Goal: Task Accomplishment & Management: Use online tool/utility

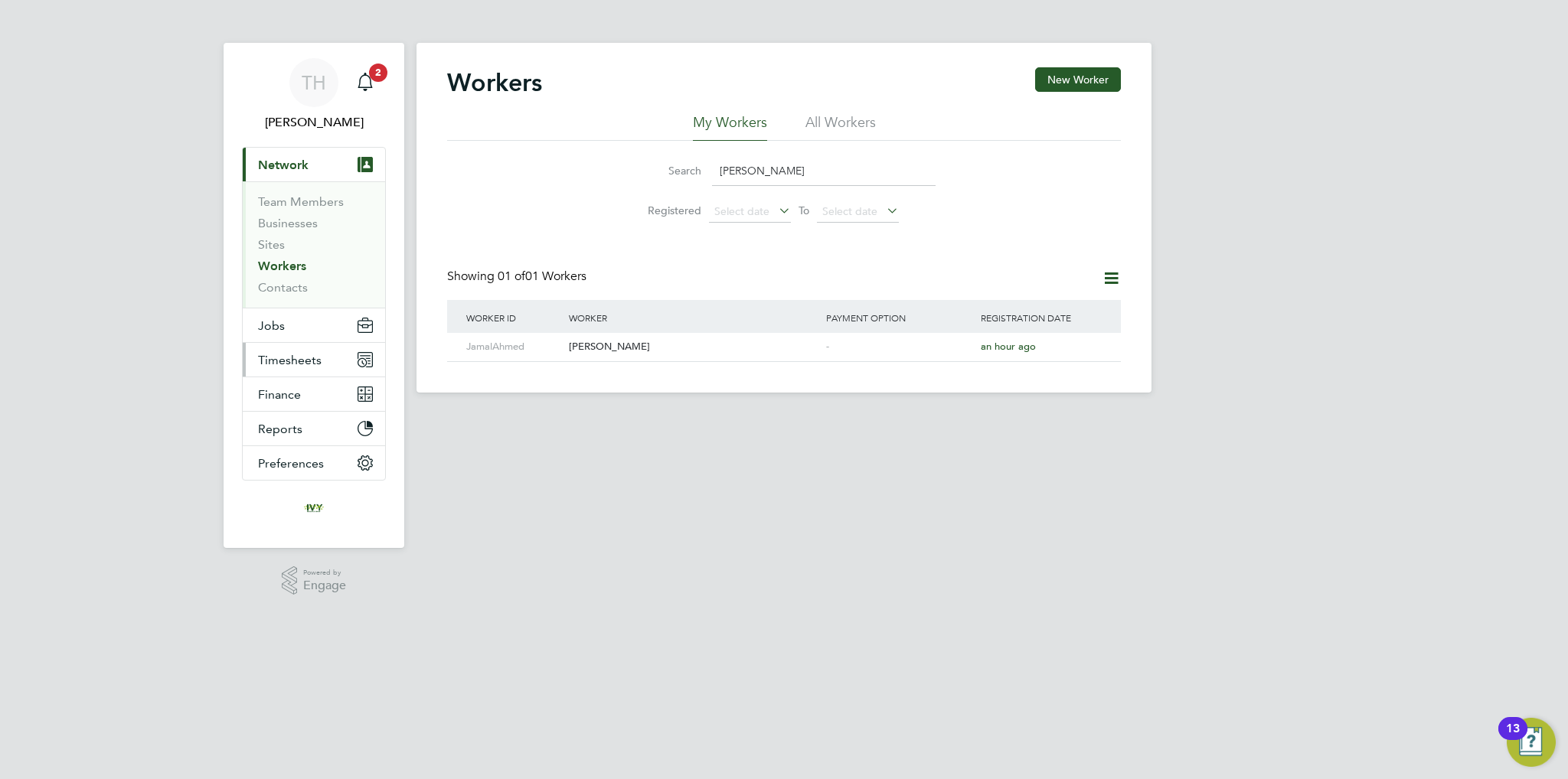
click at [294, 362] on span "Timesheets" at bounding box center [289, 359] width 63 height 14
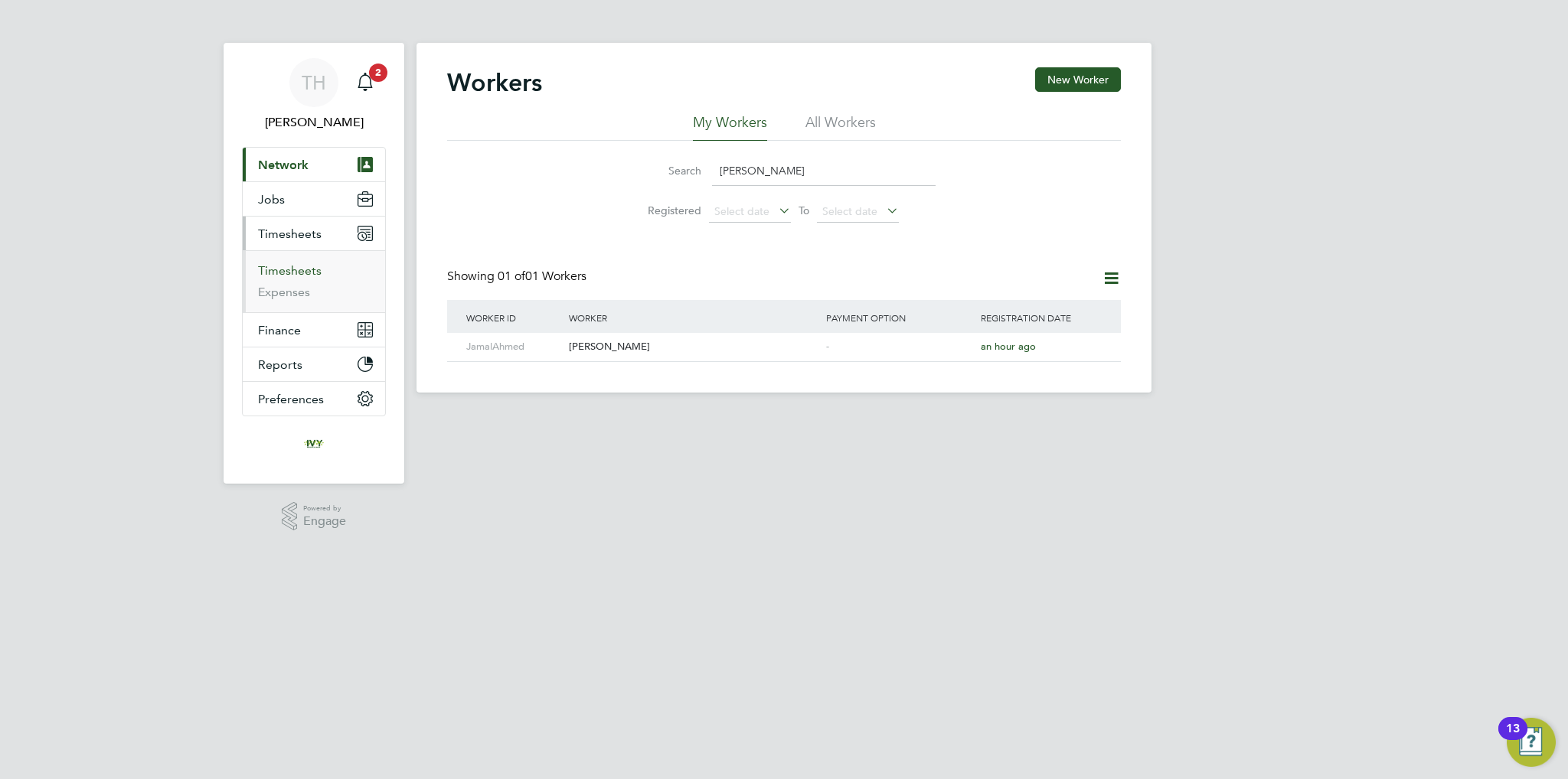
click at [282, 271] on link "Timesheets" at bounding box center [289, 270] width 63 height 14
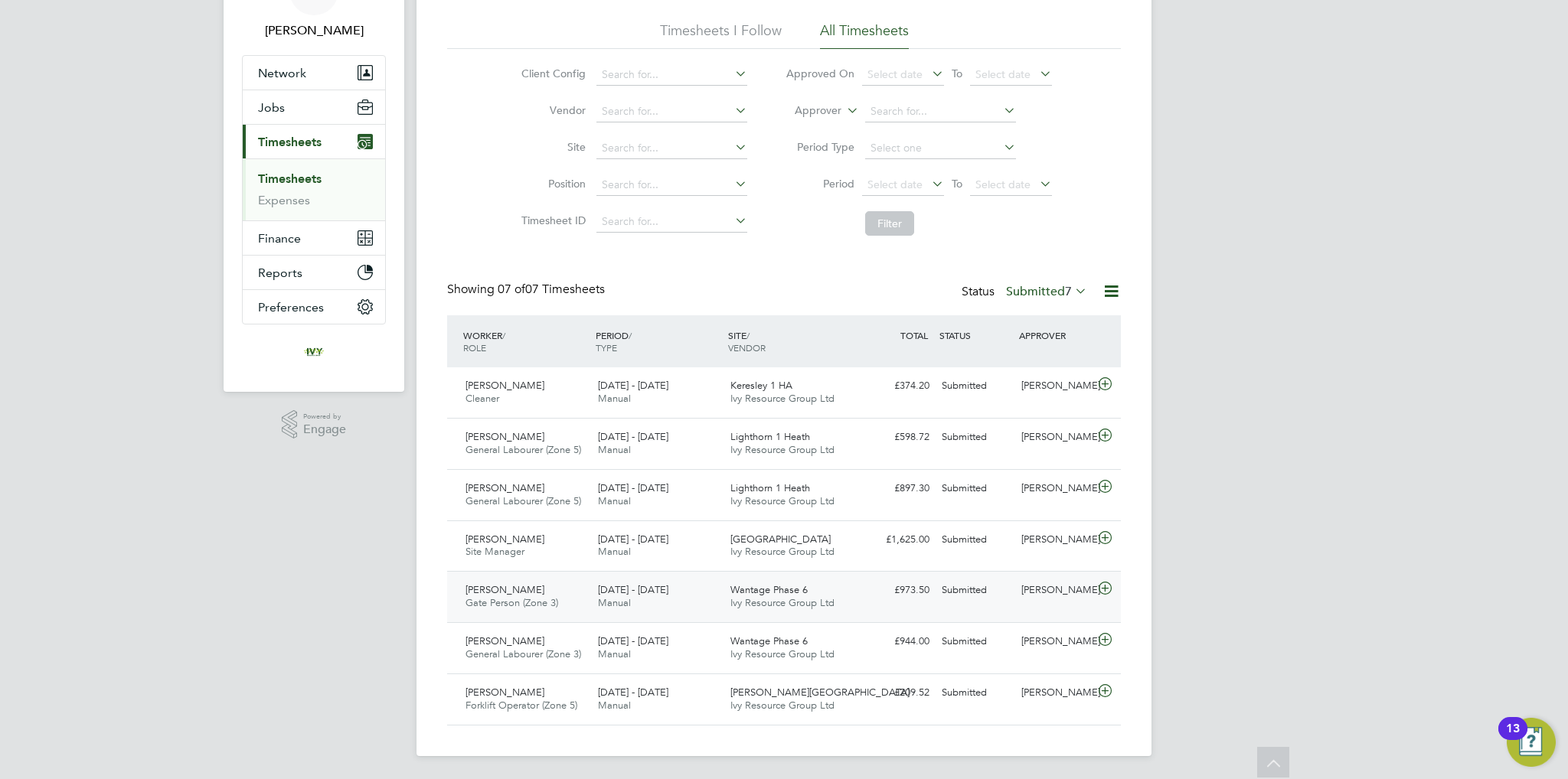
click at [999, 589] on div "Submitted" at bounding box center [975, 590] width 80 height 25
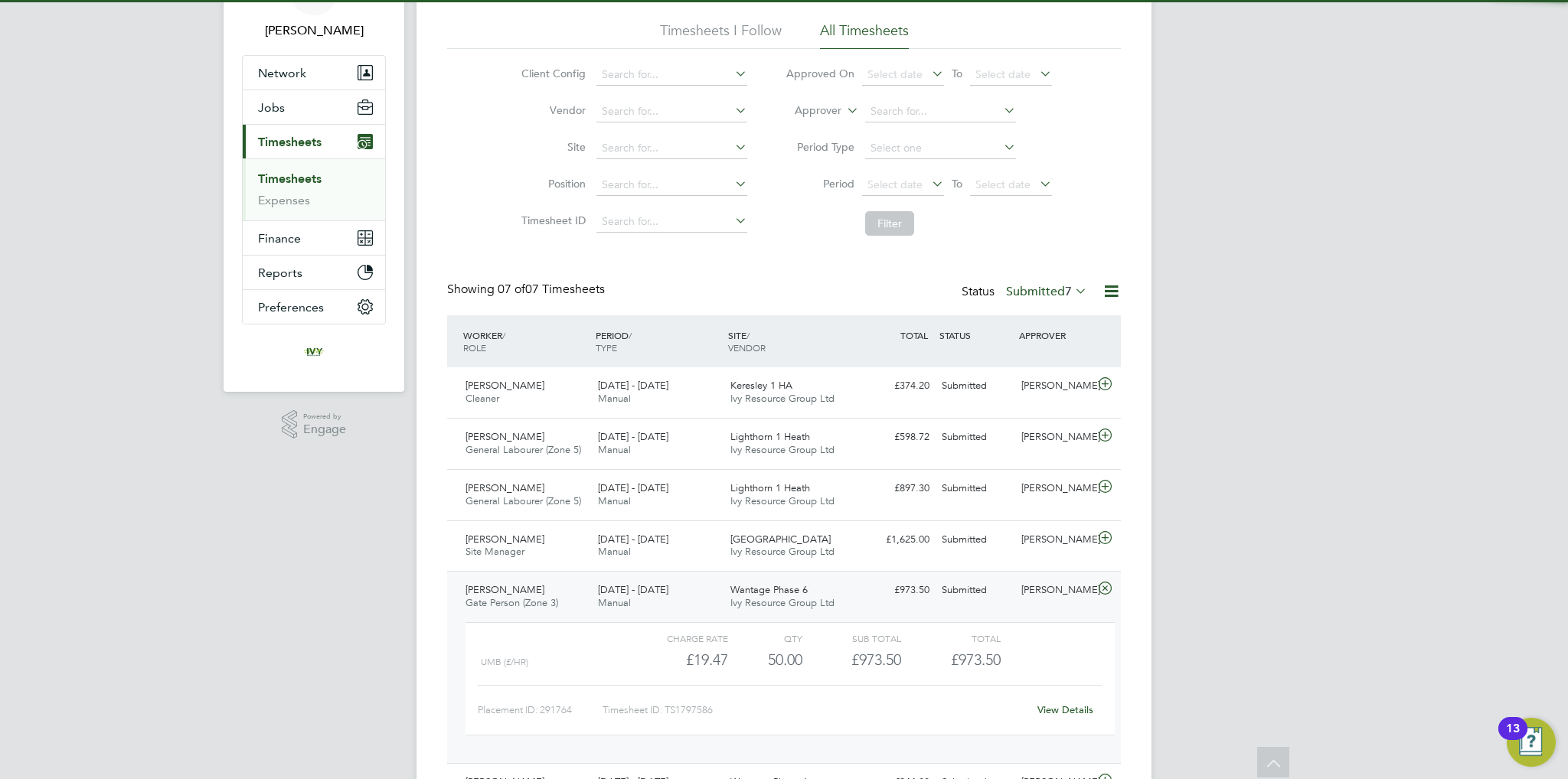
click at [1038, 584] on div "Liam Jones" at bounding box center [1054, 590] width 80 height 25
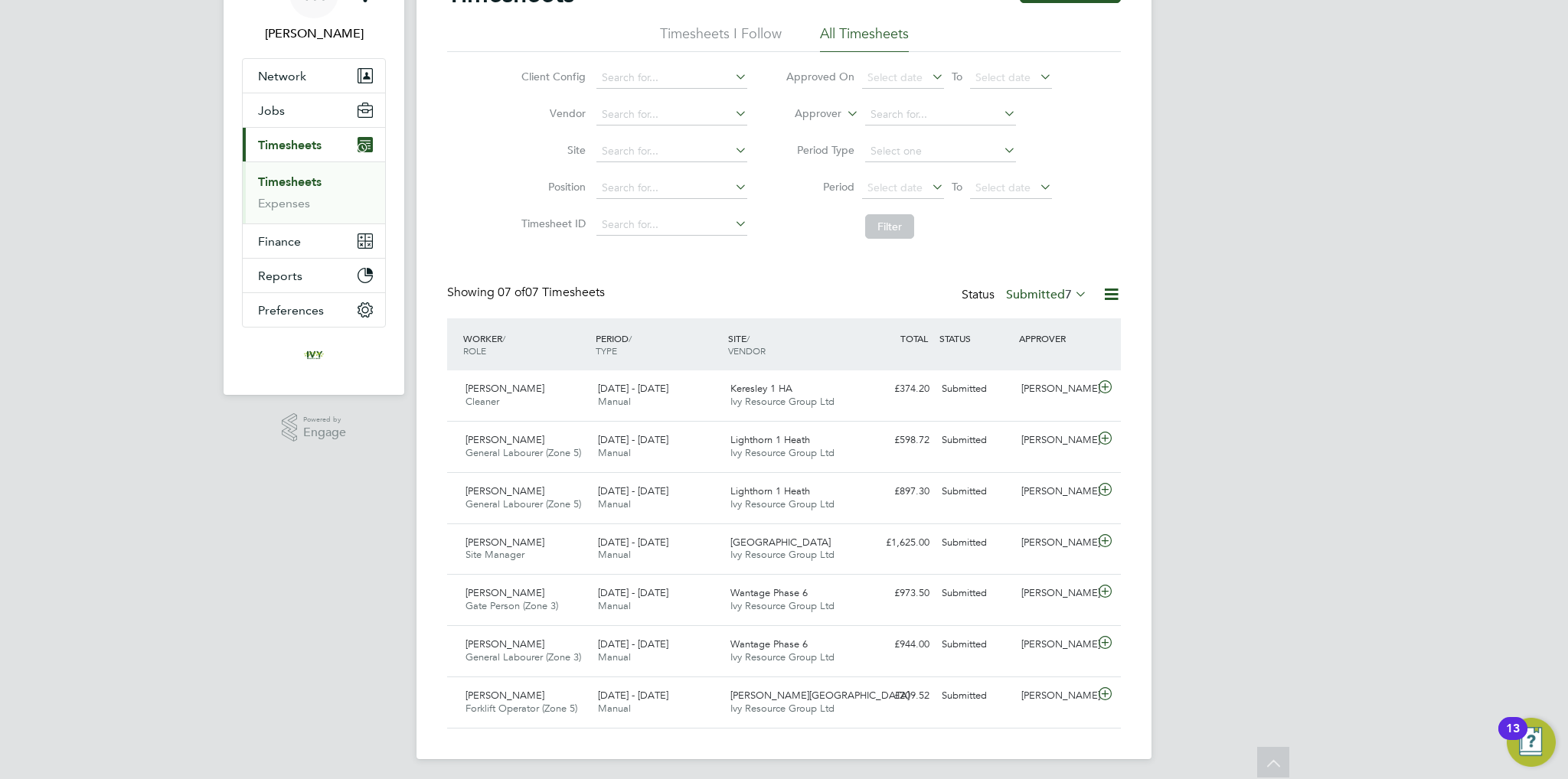
scroll to position [92, 0]
click at [1084, 381] on div "Dean Jarrett" at bounding box center [1054, 386] width 80 height 25
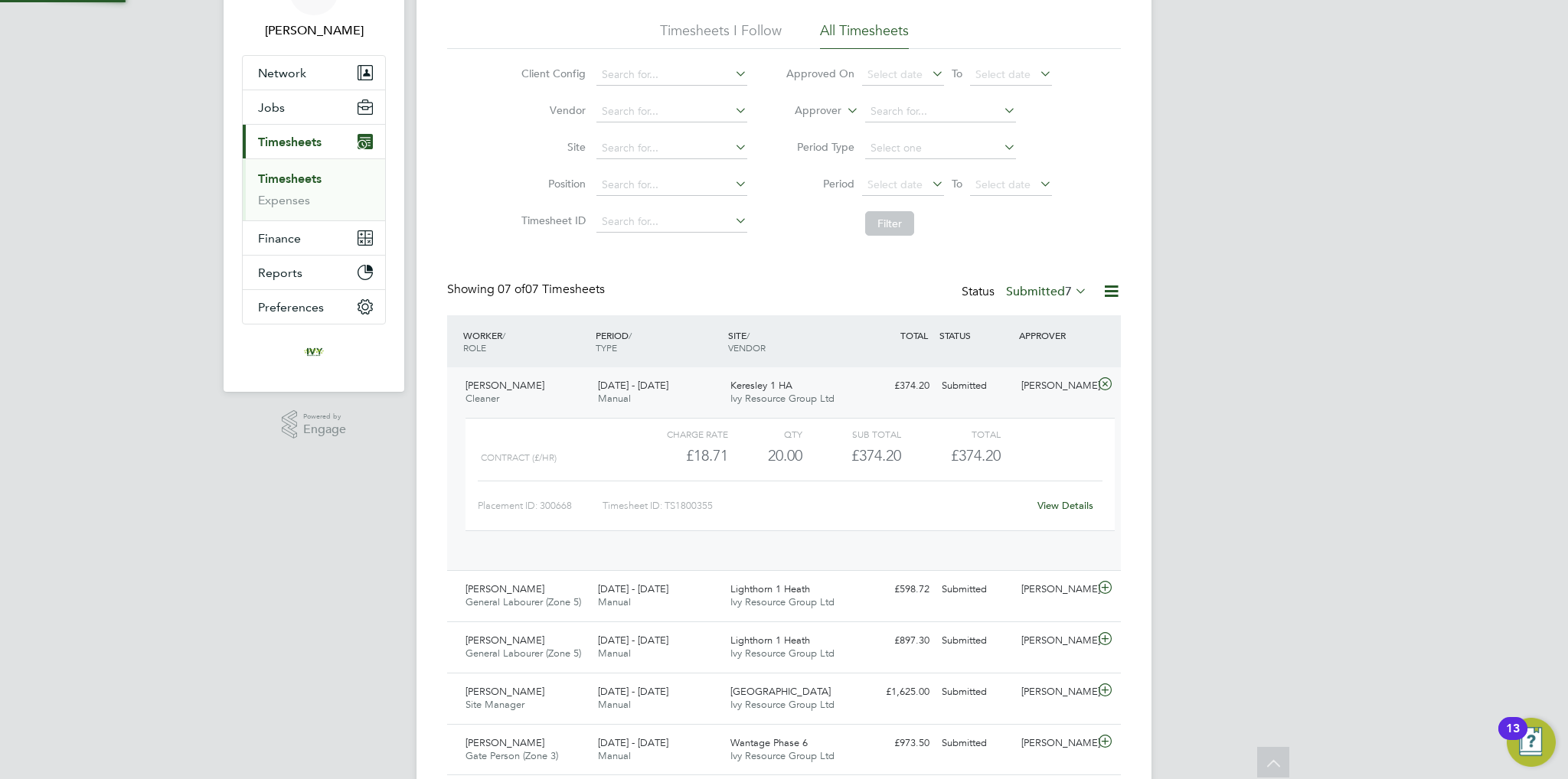
scroll to position [25, 149]
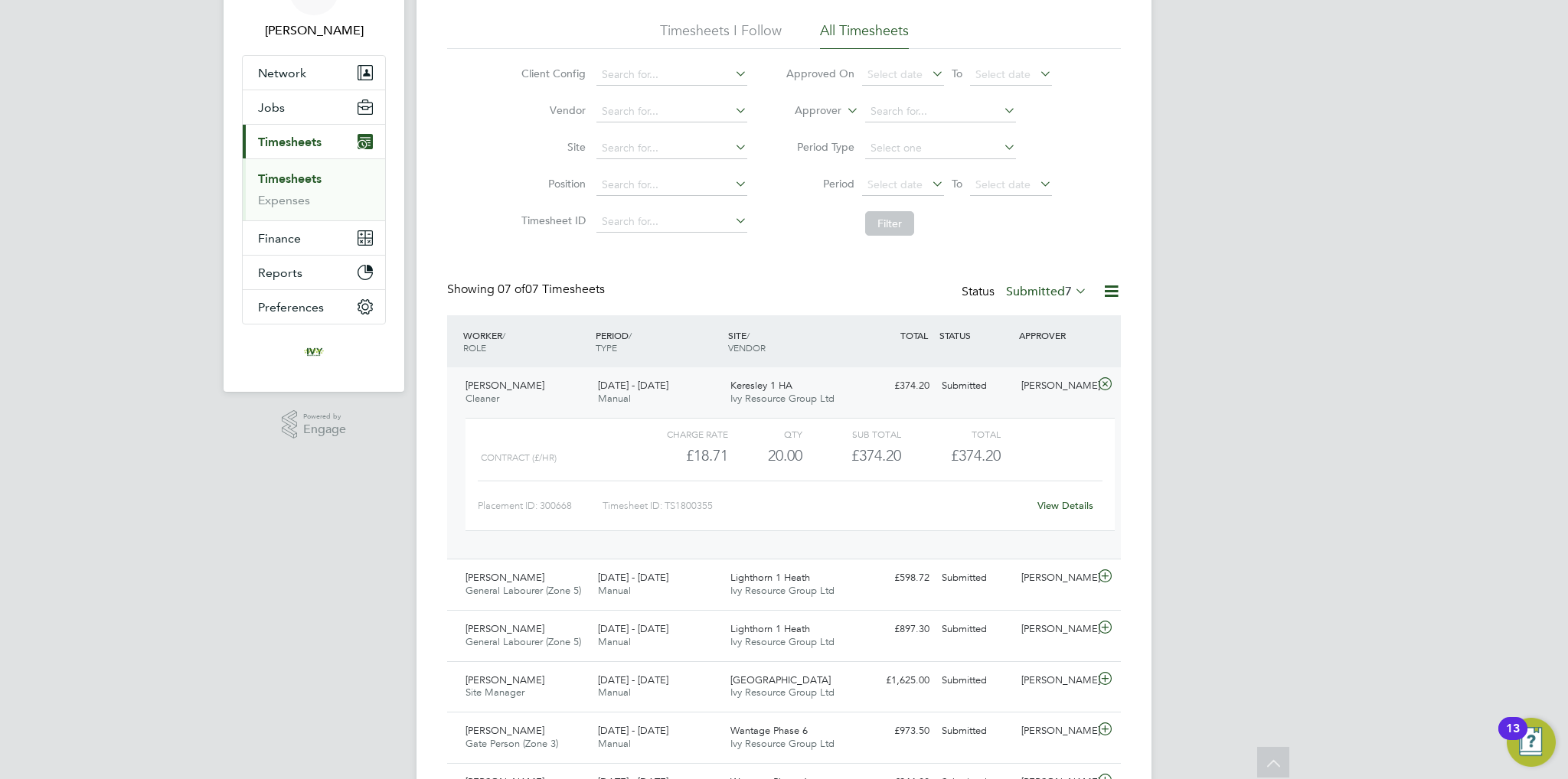
click at [1066, 502] on link "View Details" at bounding box center [1065, 506] width 56 height 13
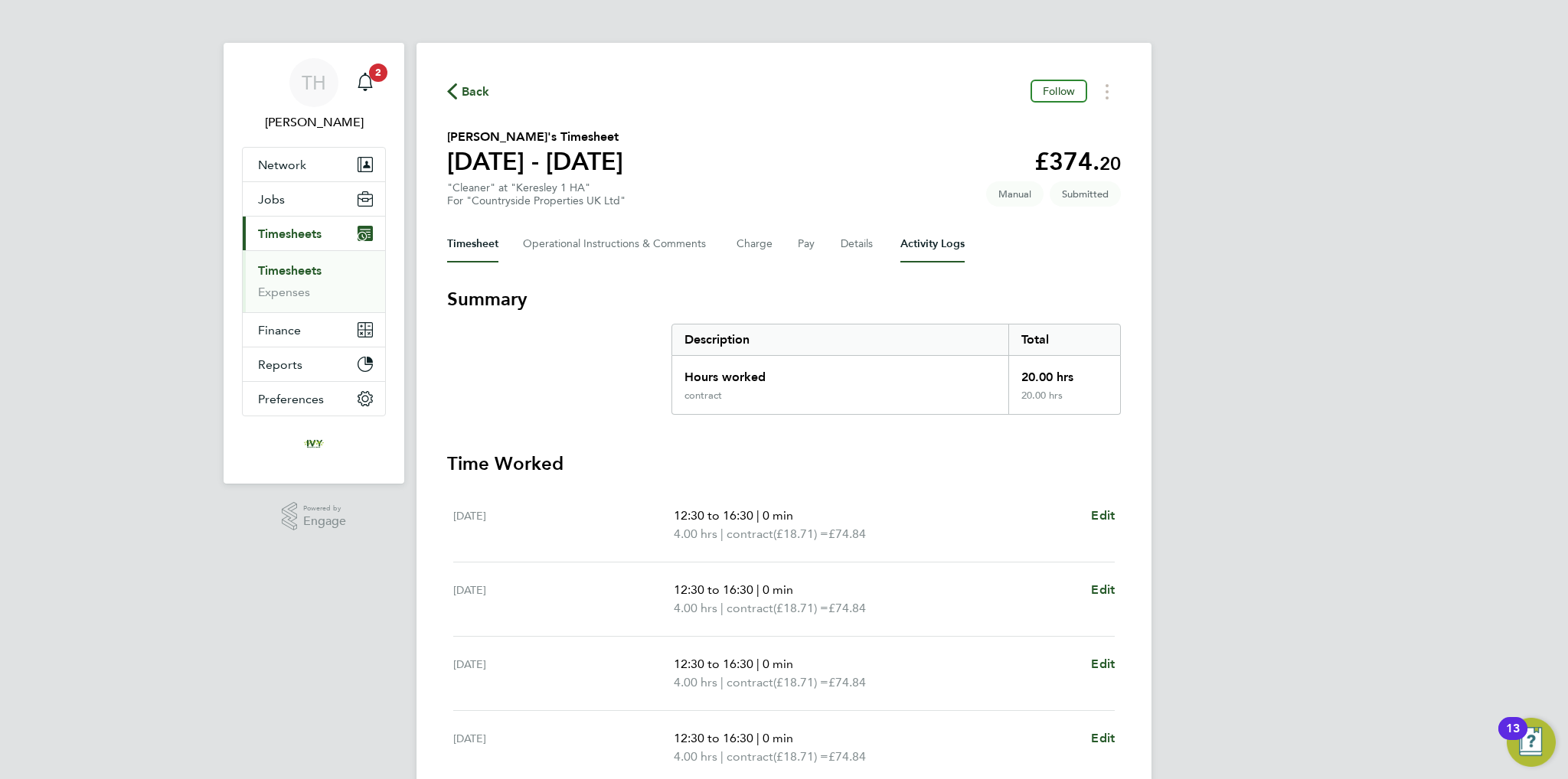
click at [923, 241] on Logs-tab "Activity Logs" at bounding box center [932, 244] width 64 height 36
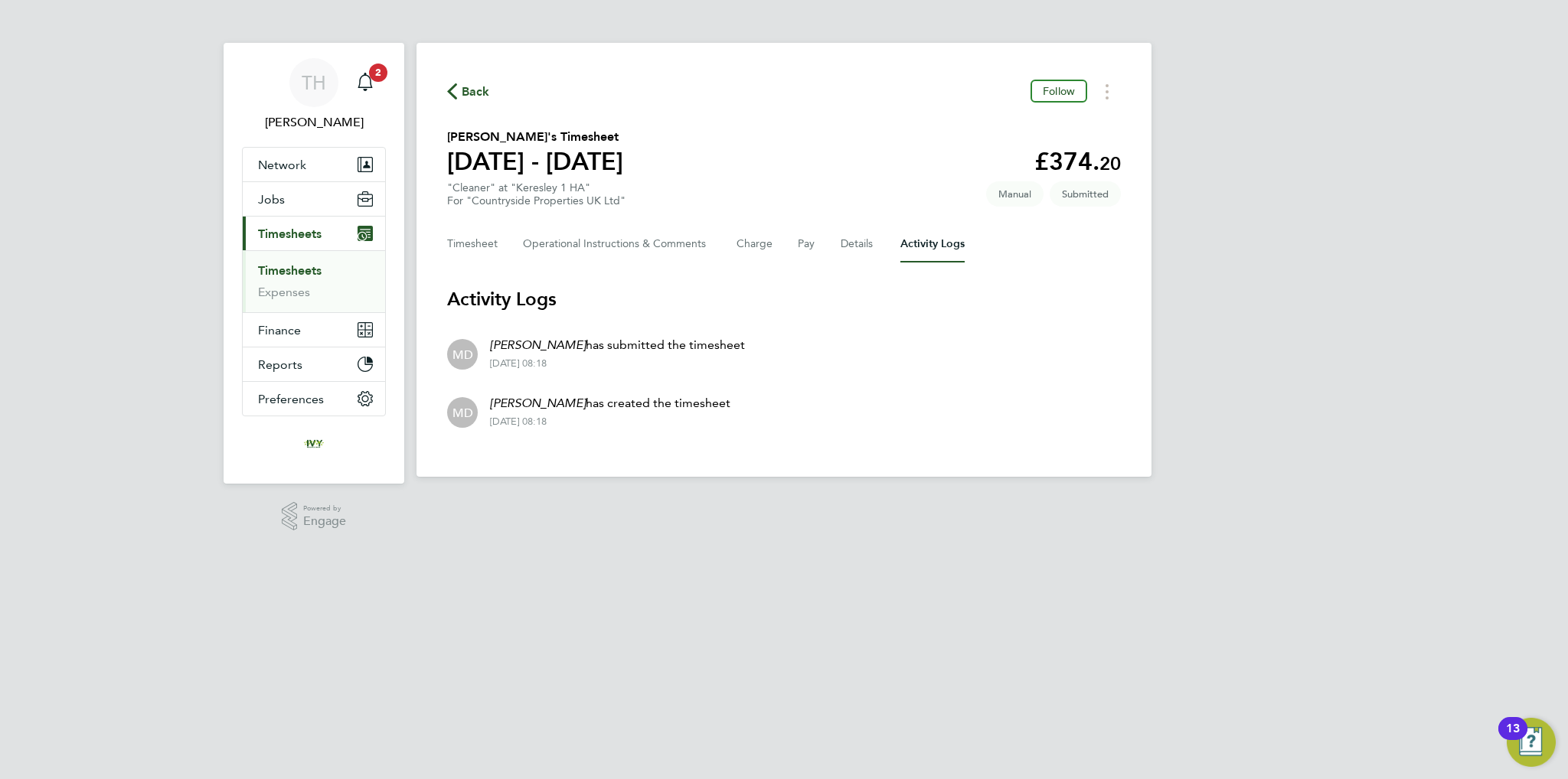
click at [612, 347] on p "Matt Dewhurst has submitted the timesheet" at bounding box center [617, 345] width 255 height 18
click at [496, 90] on div "Back Follow" at bounding box center [784, 91] width 674 height 24
click at [478, 86] on span "Back" at bounding box center [476, 91] width 29 height 18
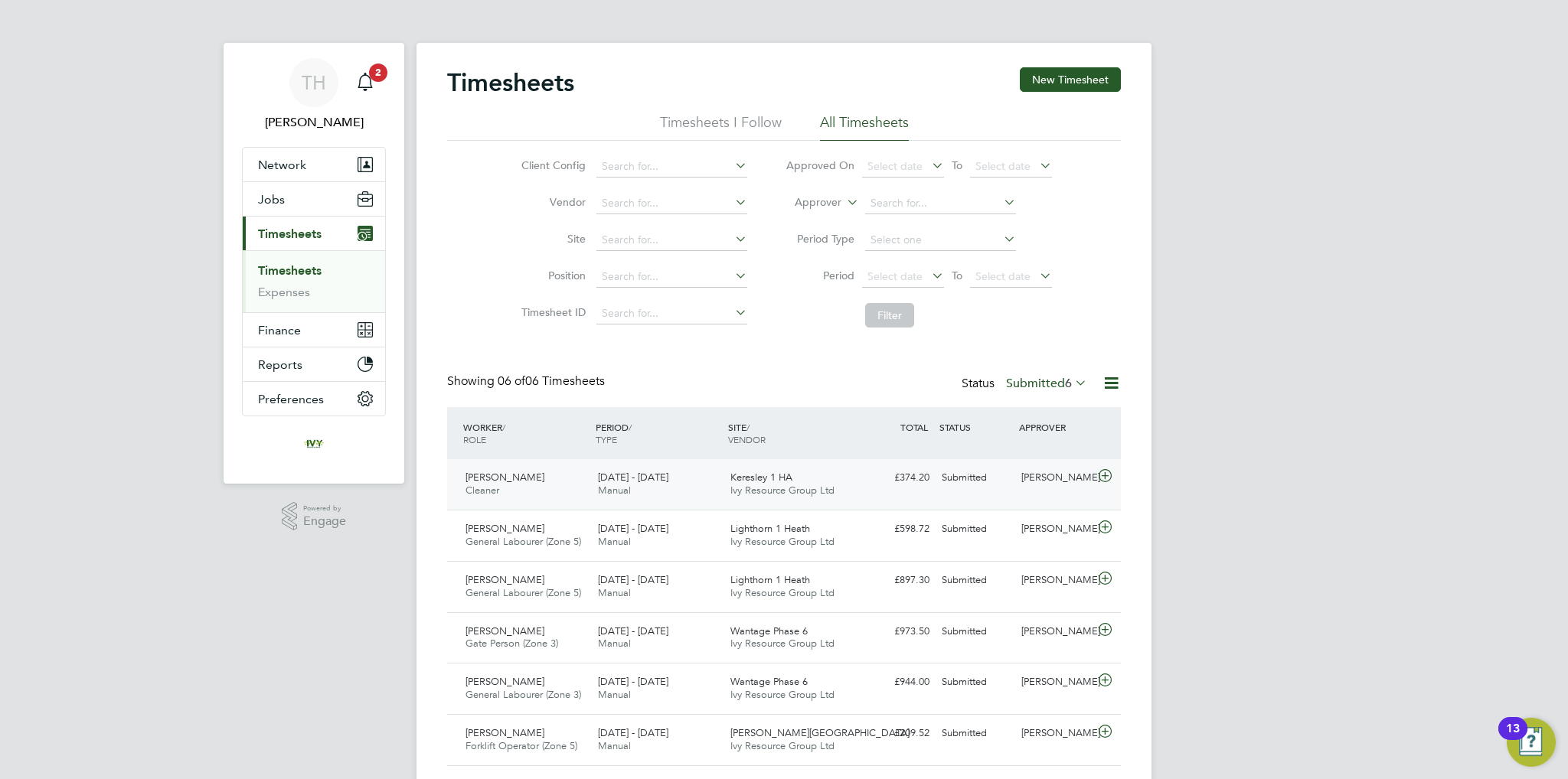
click at [971, 467] on div "Submitted" at bounding box center [975, 478] width 80 height 25
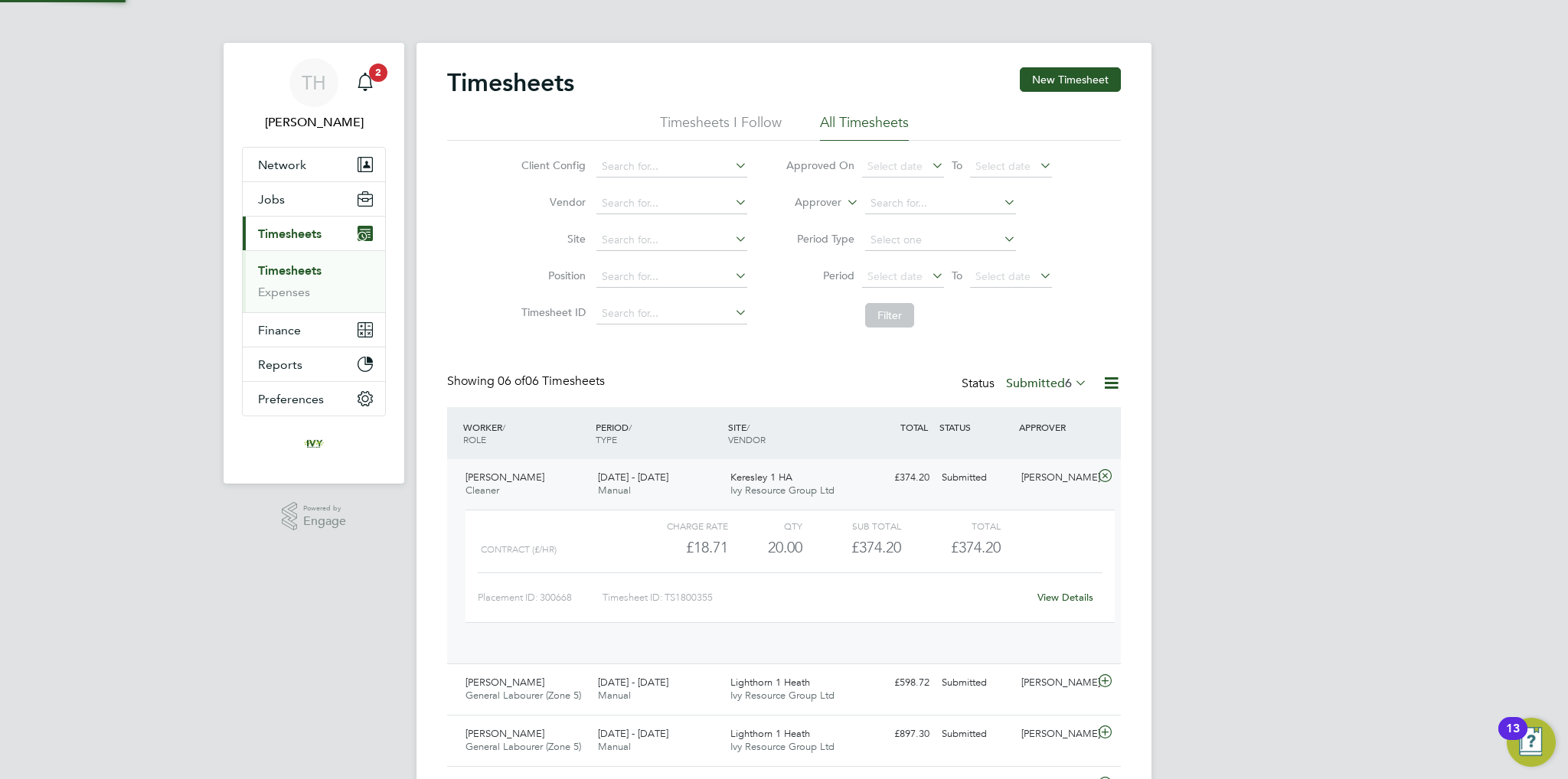
scroll to position [7, 7]
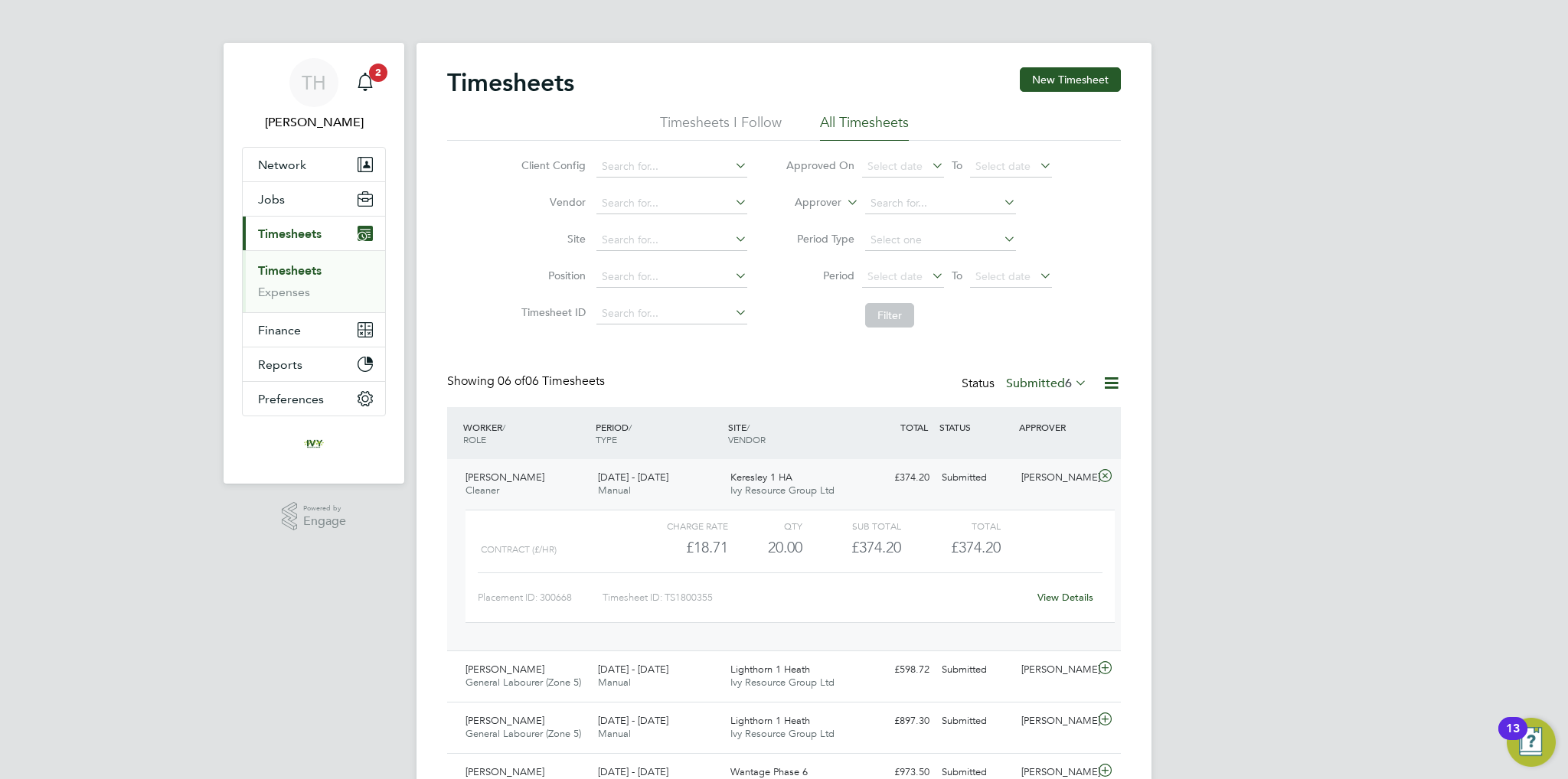
click at [1018, 466] on div "Dean Jarrett" at bounding box center [1054, 478] width 80 height 25
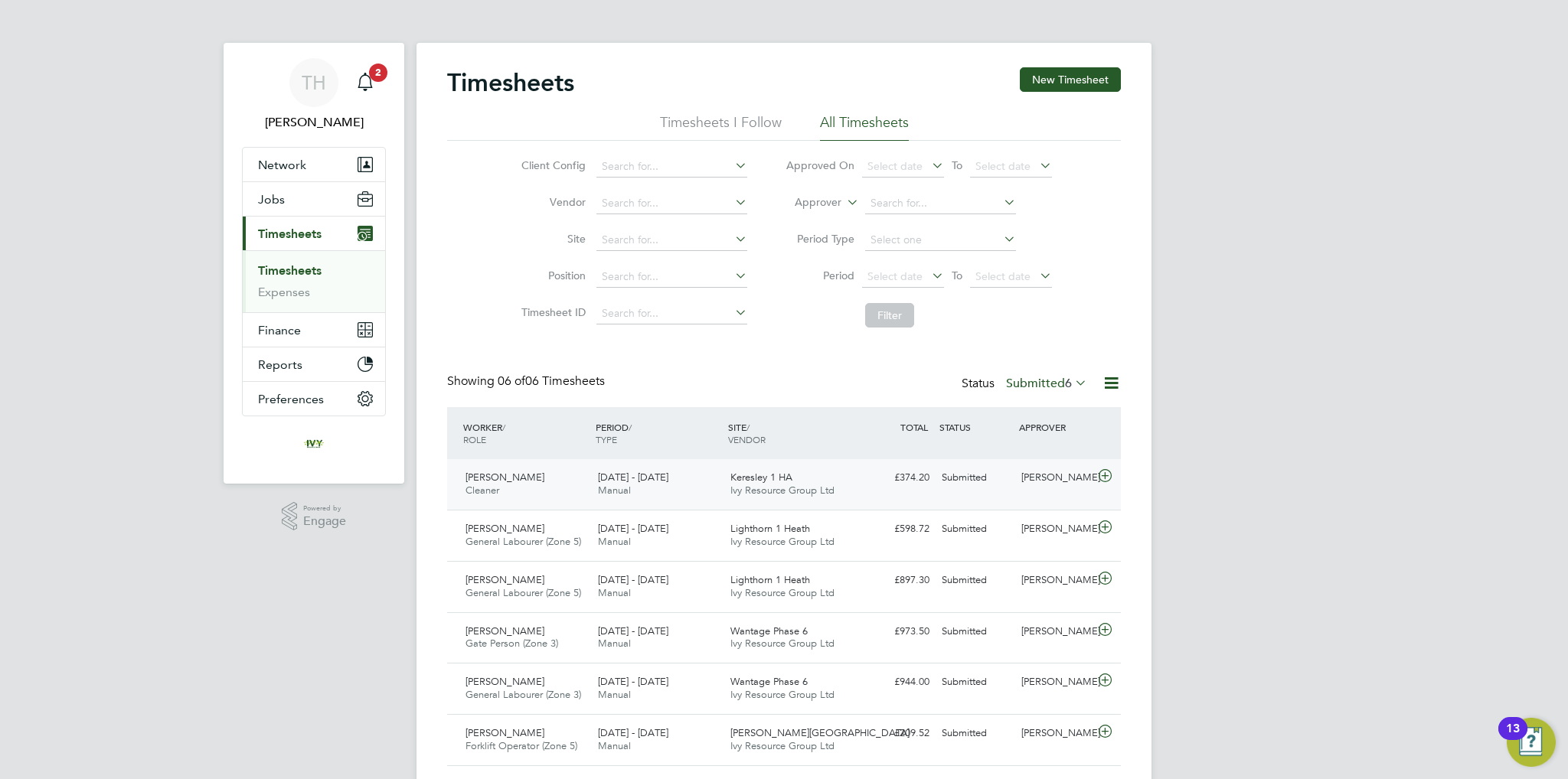
click at [1018, 481] on div "Dean Jarrett" at bounding box center [1054, 478] width 80 height 25
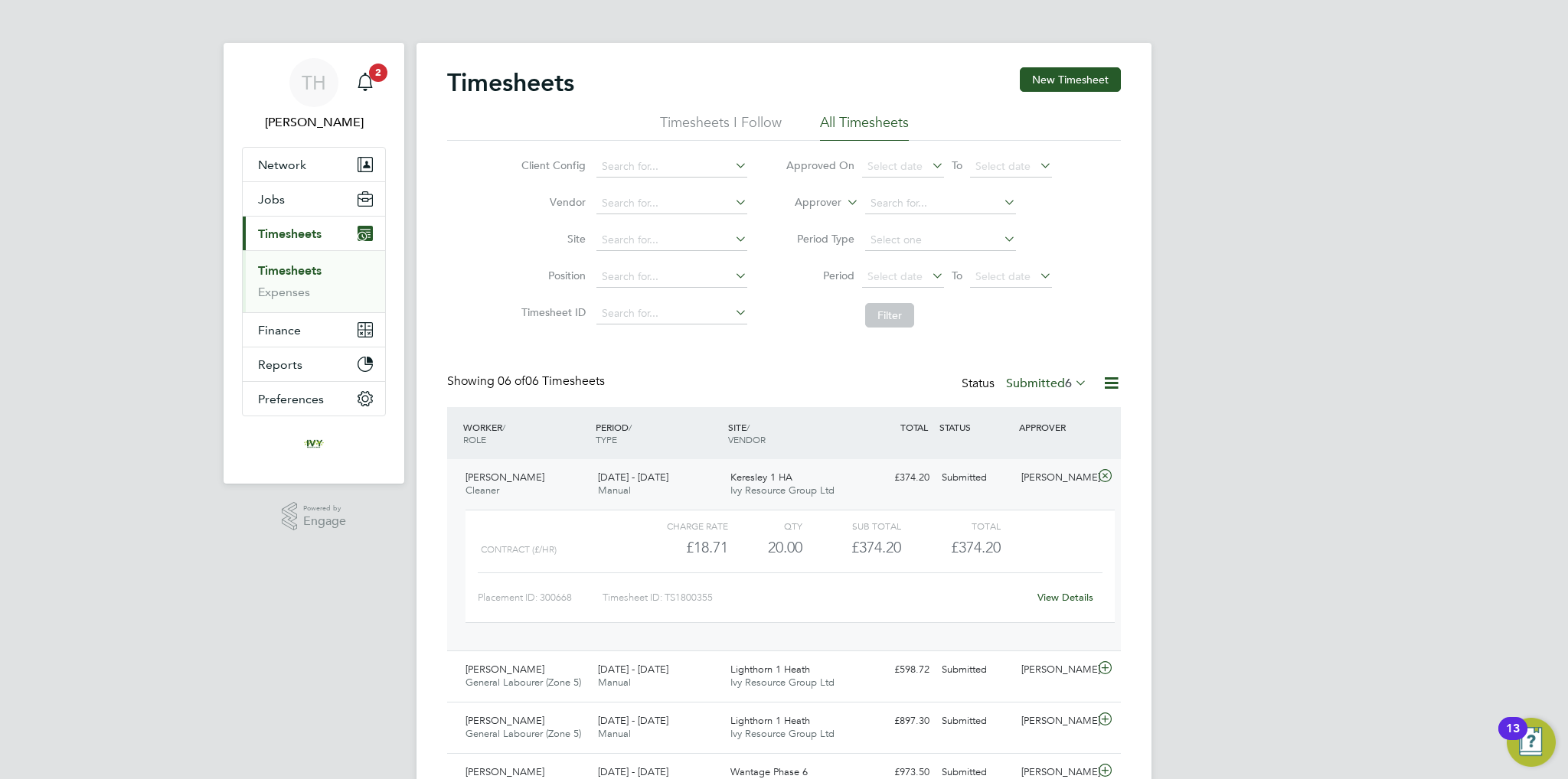
click at [1066, 598] on link "View Details" at bounding box center [1065, 598] width 56 height 13
click at [343, 236] on button "Current page: Timesheets" at bounding box center [313, 233] width 143 height 34
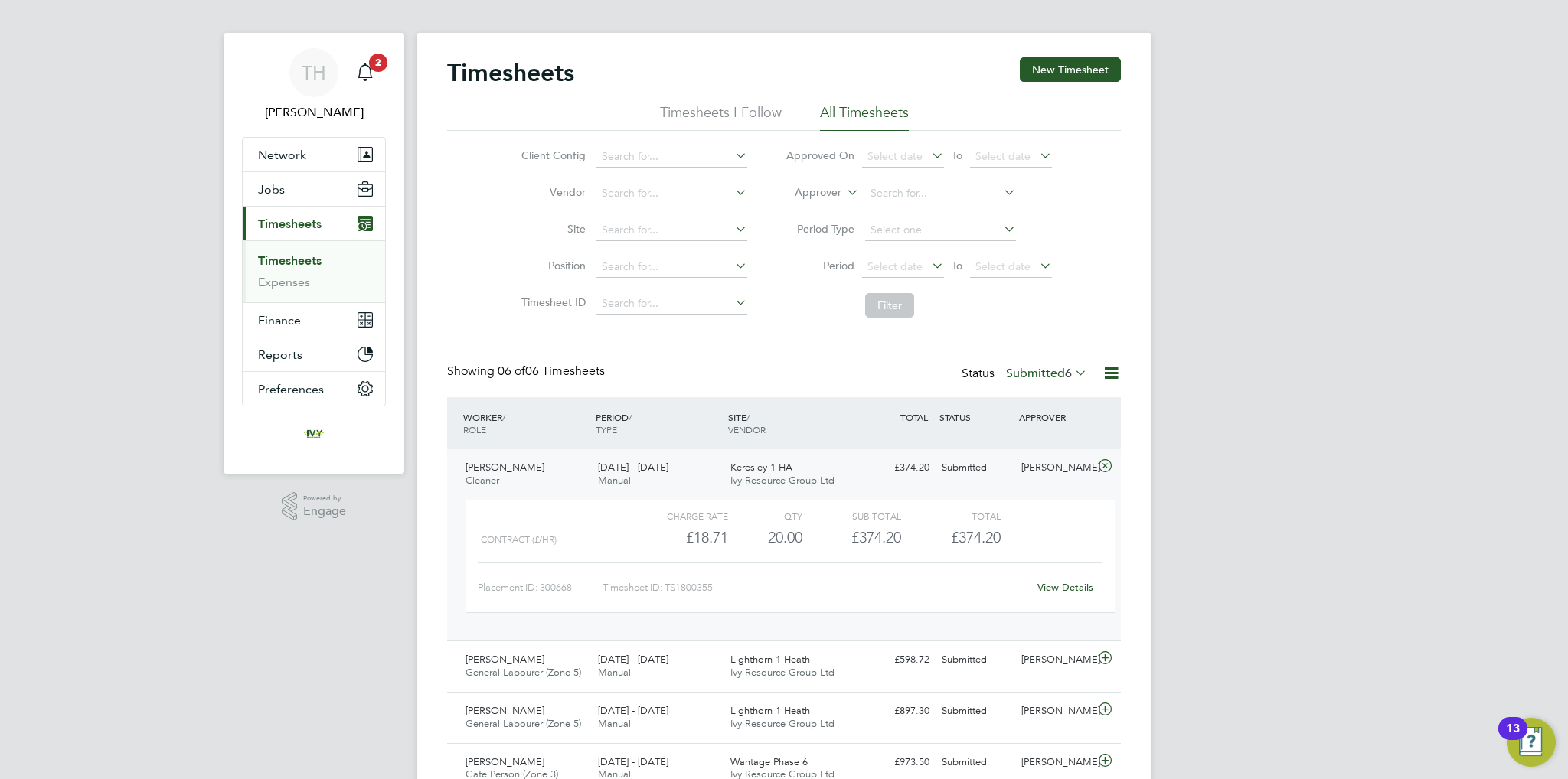
scroll to position [0, 0]
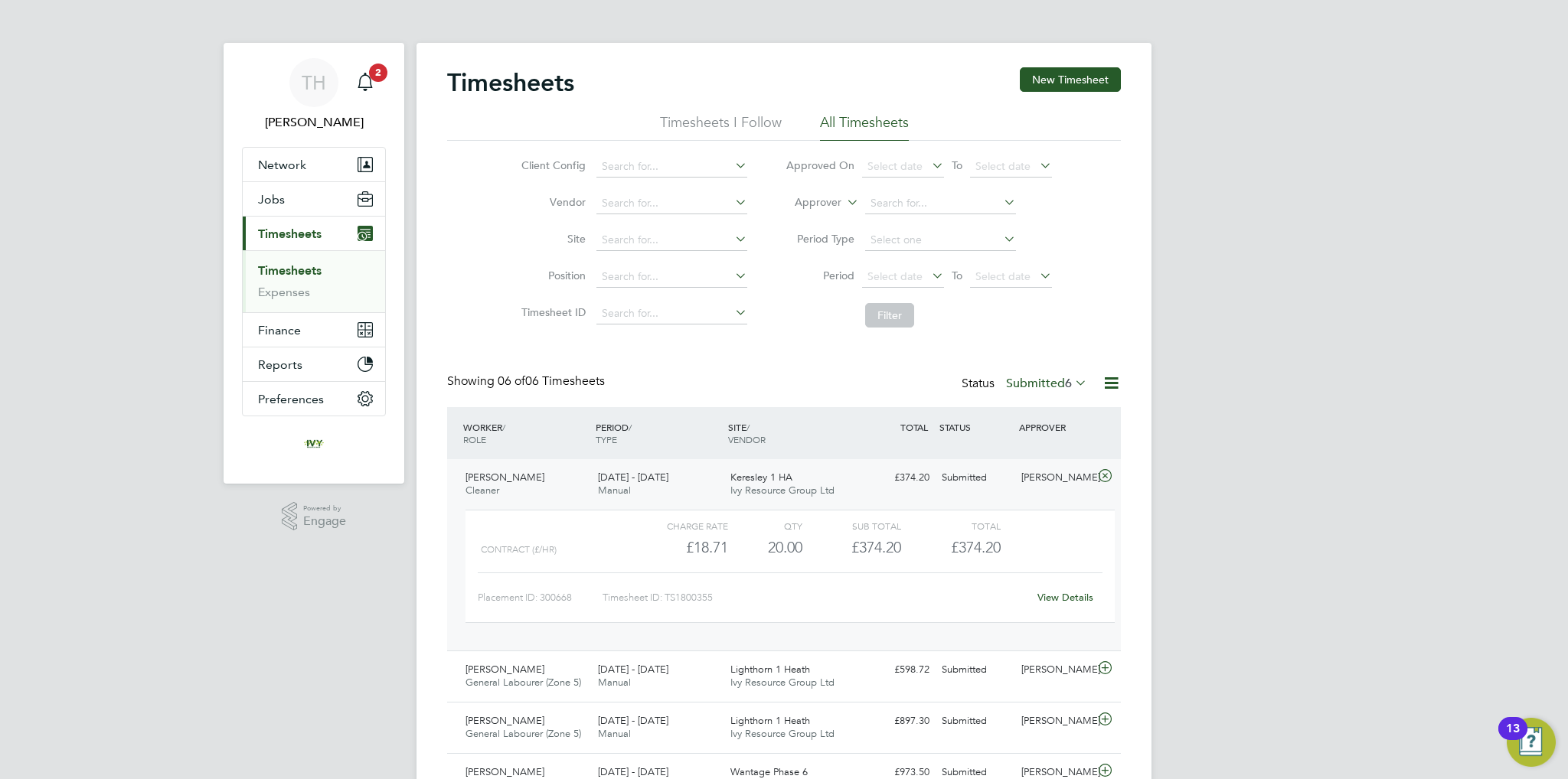
click at [1060, 381] on label "Submitted 6" at bounding box center [1047, 383] width 81 height 15
click at [1229, 359] on div "TH Tom Harvey Notifications 2 Applications: Network Team Members Businesses Sit…" at bounding box center [784, 481] width 1568 height 962
click at [299, 199] on button "Jobs" at bounding box center [313, 198] width 143 height 34
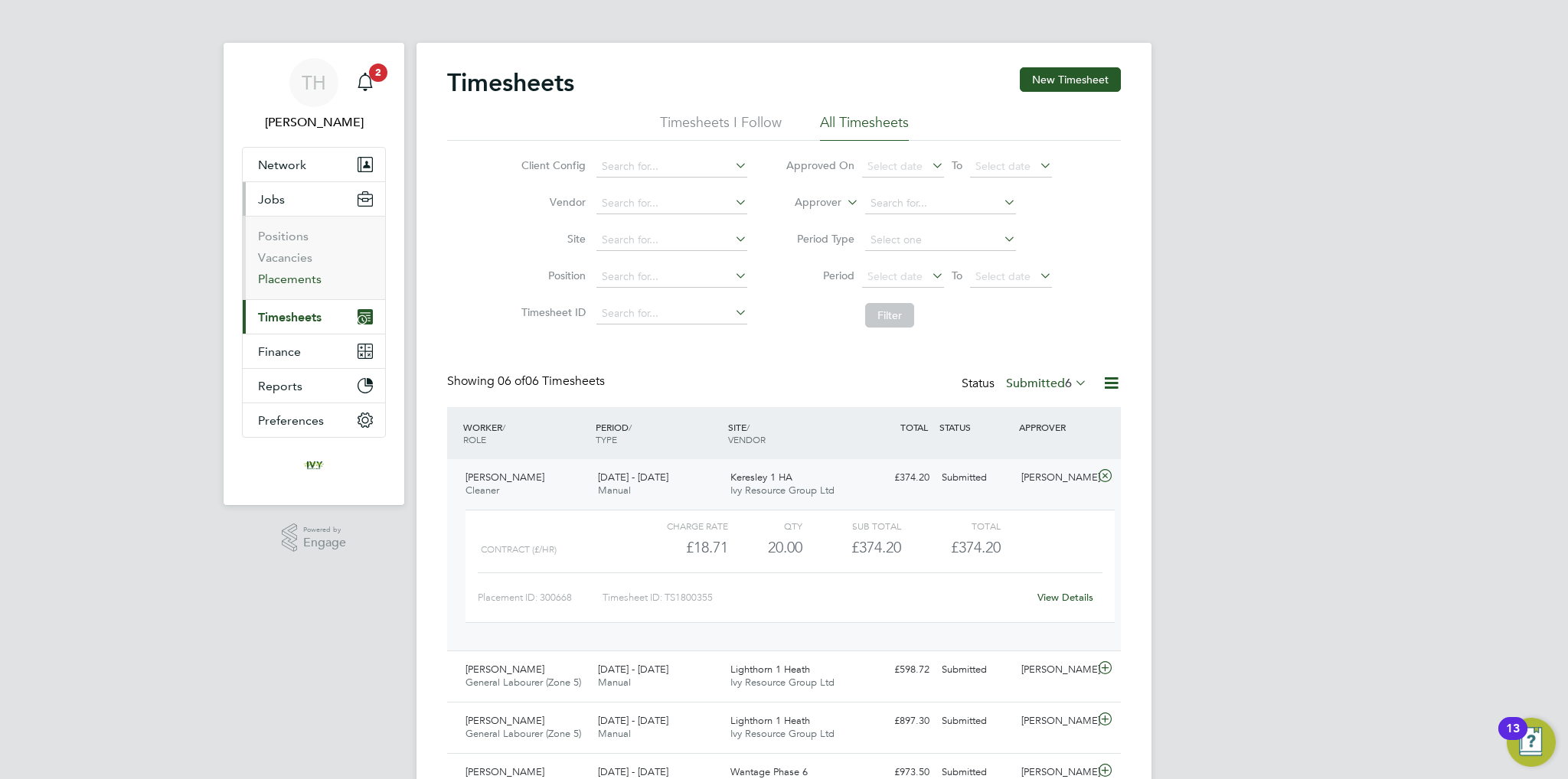
click at [291, 280] on link "Placements" at bounding box center [289, 279] width 63 height 14
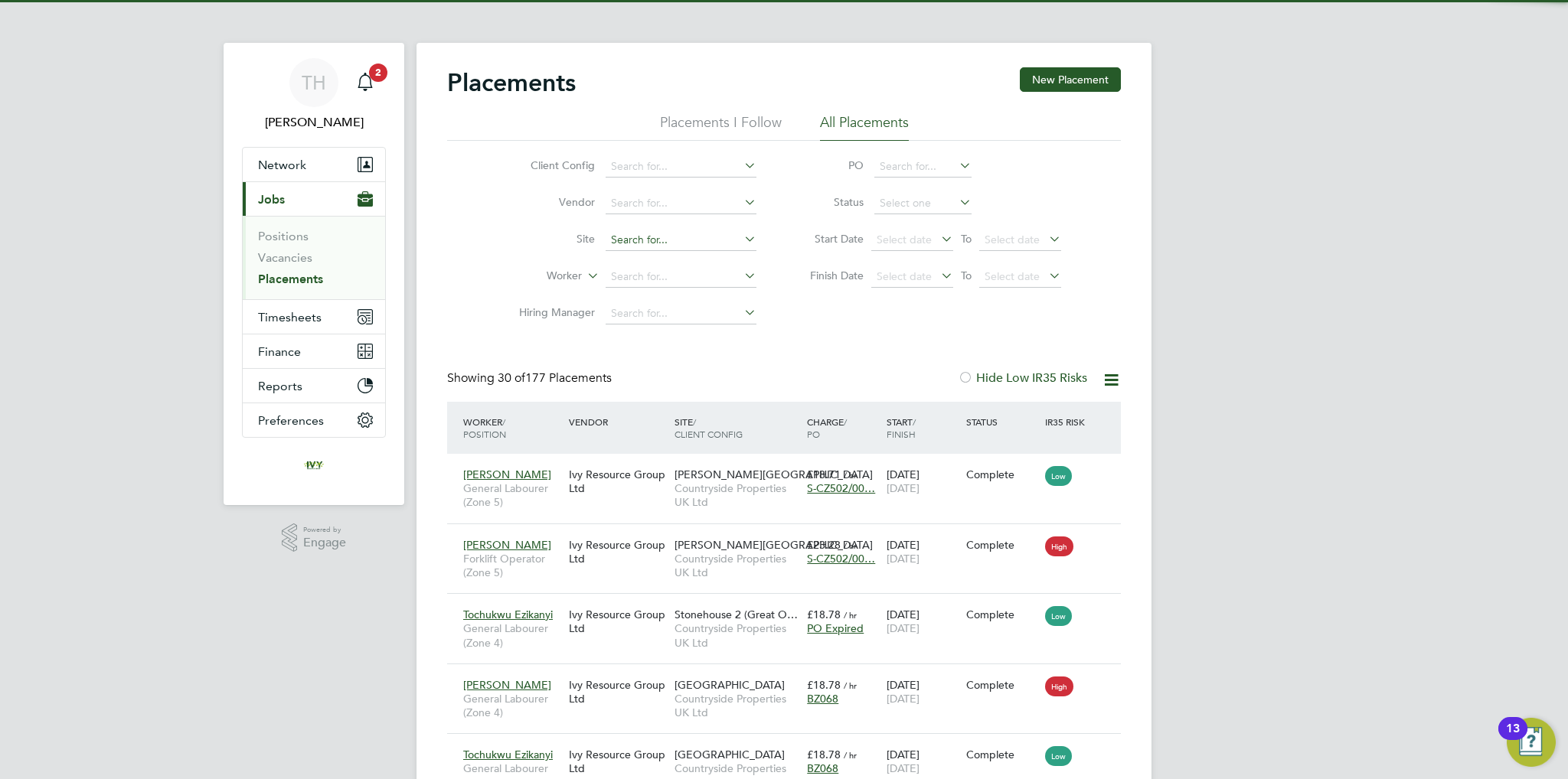
scroll to position [57, 133]
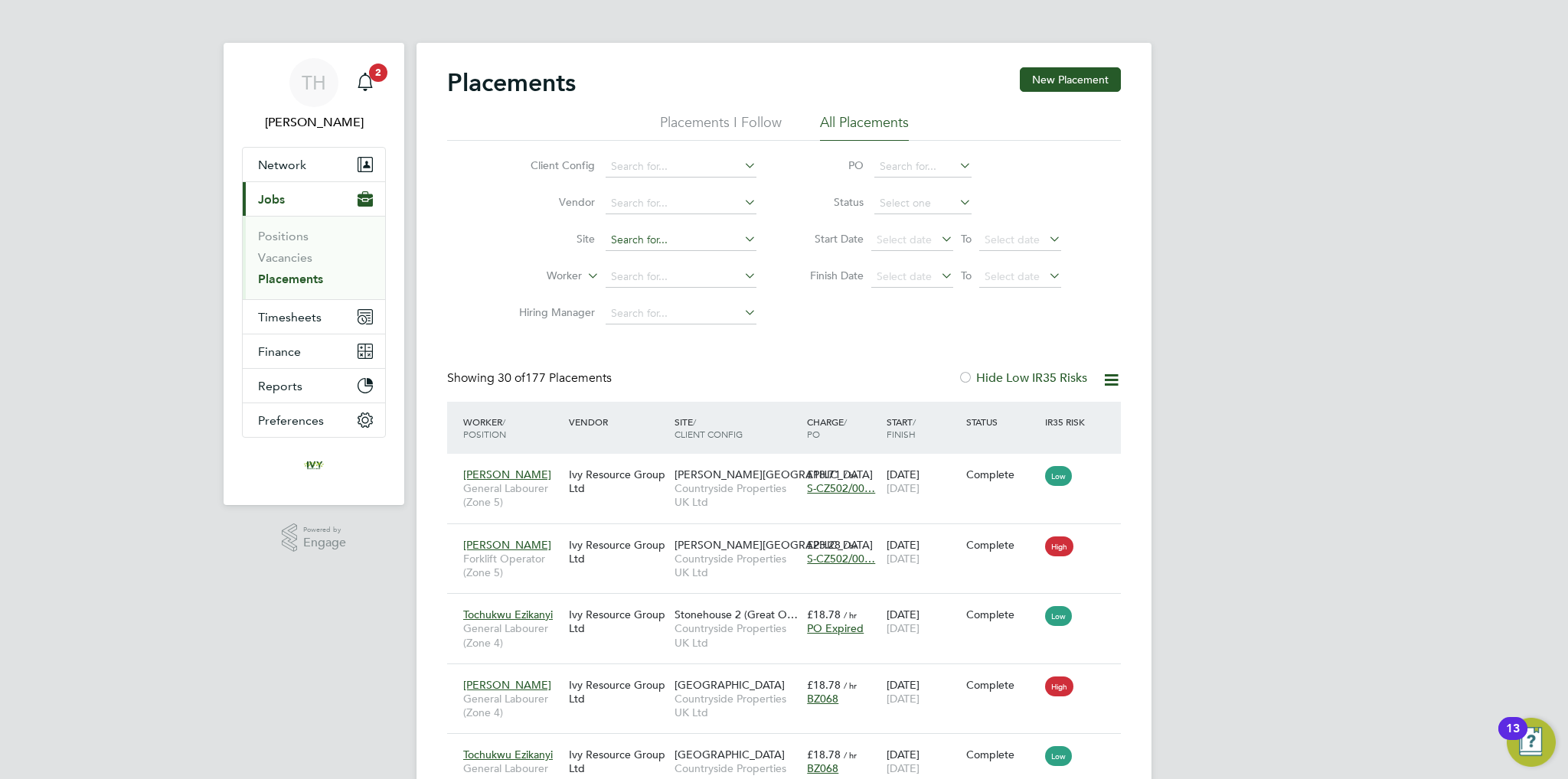
click at [657, 241] on input at bounding box center [680, 241] width 150 height 21
type input "c"
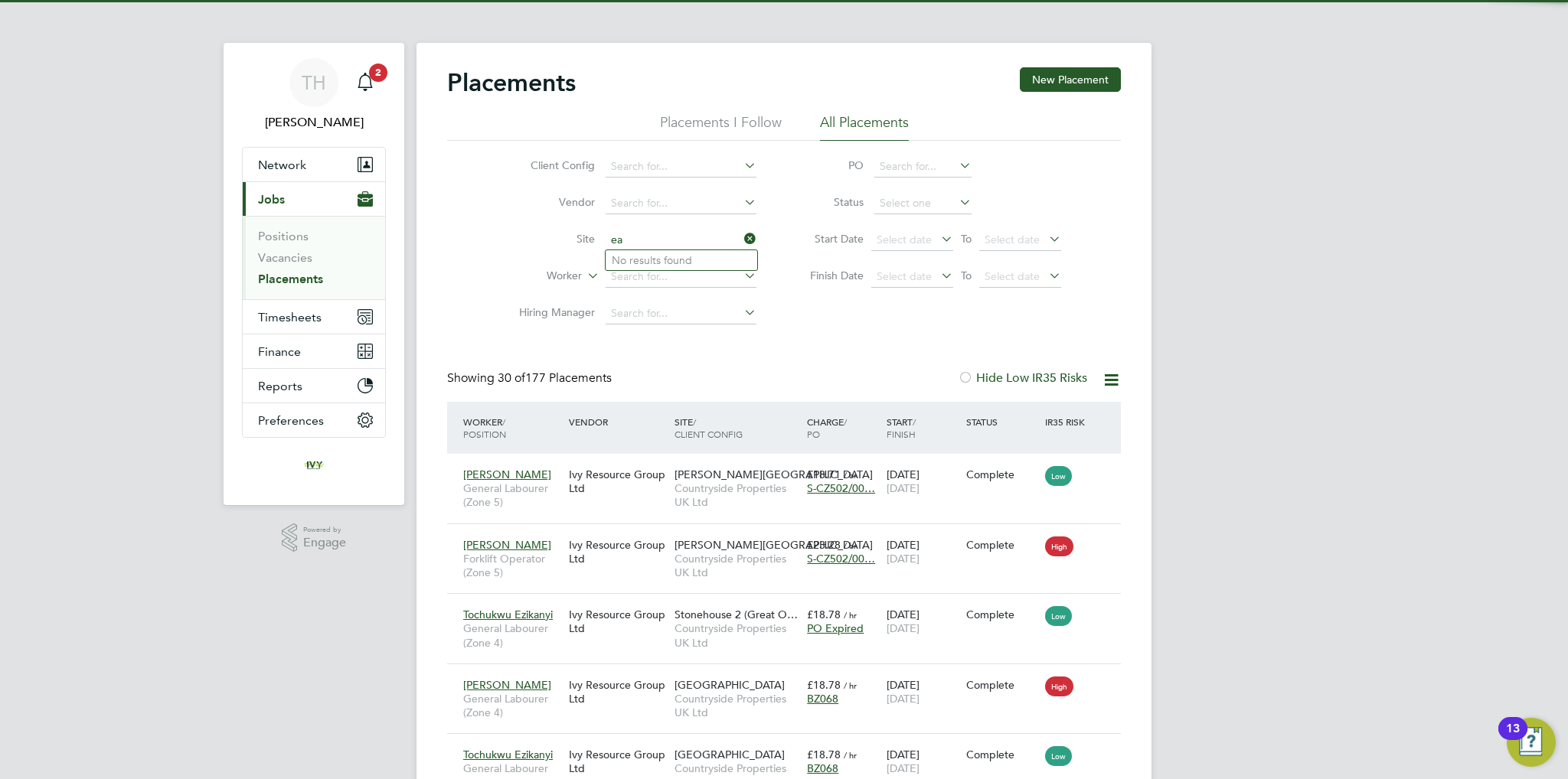
type input "e"
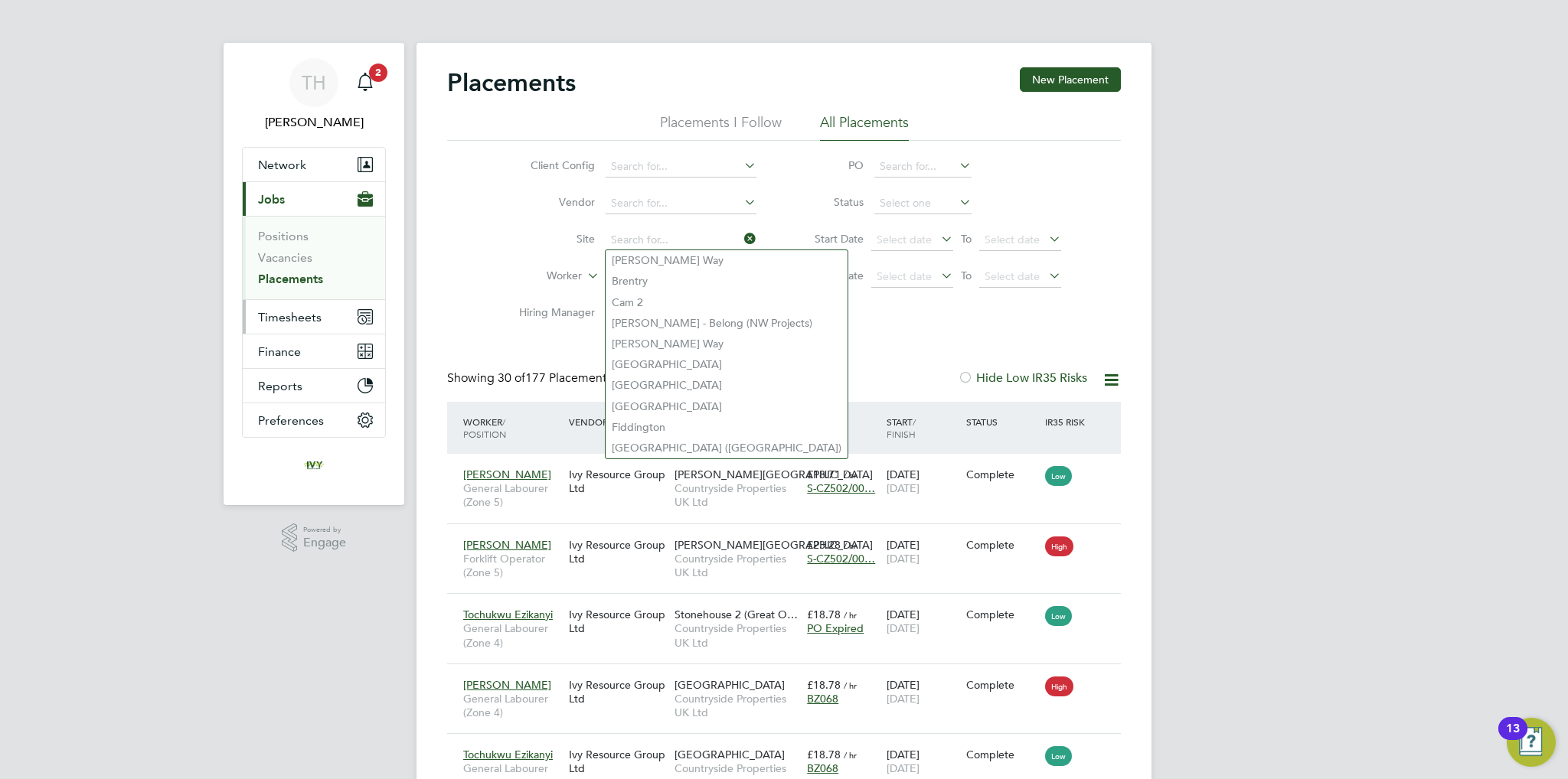
click at [278, 314] on span "Timesheets" at bounding box center [289, 317] width 63 height 14
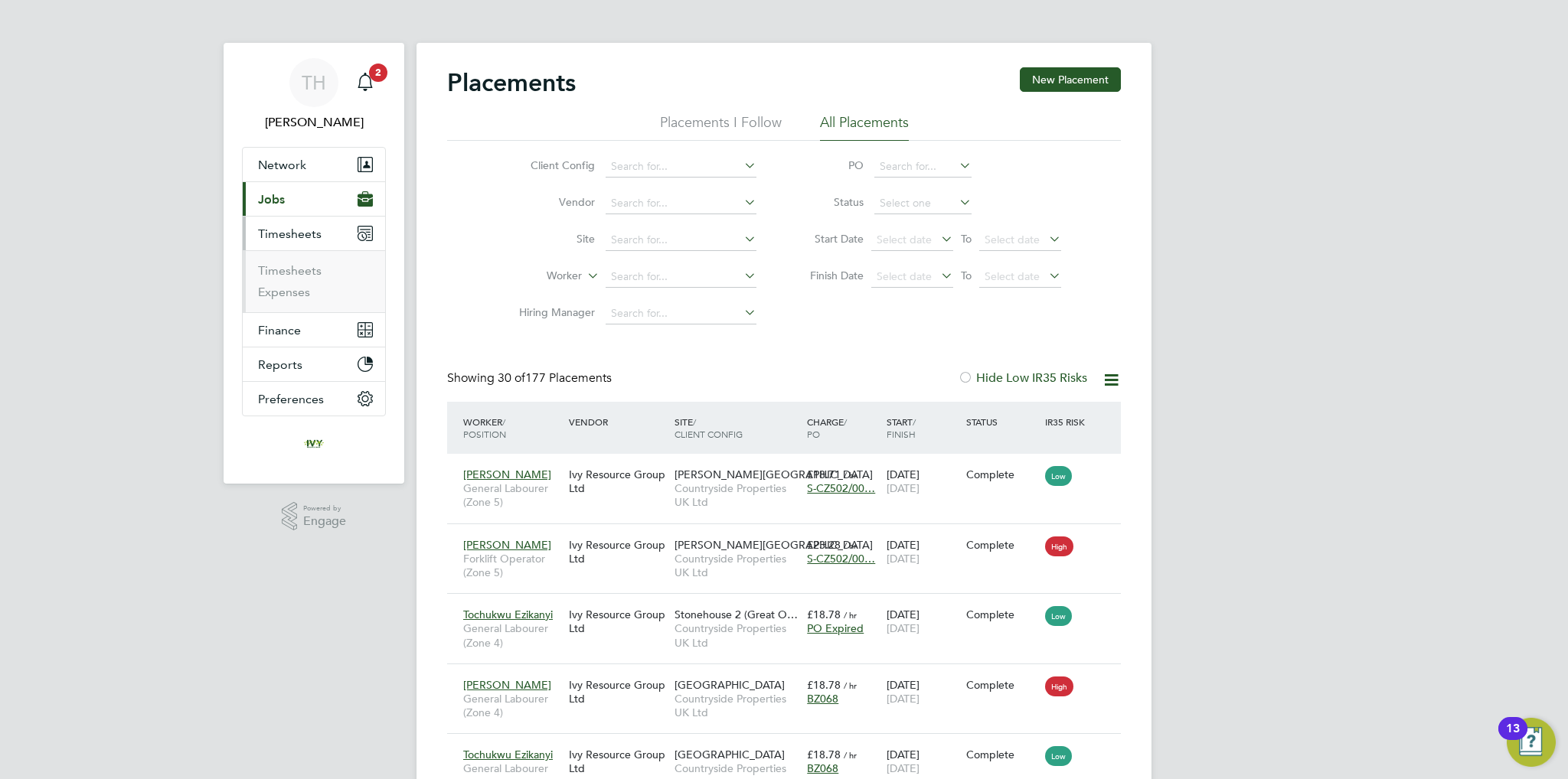
click at [301, 277] on li "Timesheets" at bounding box center [315, 274] width 115 height 21
click at [297, 272] on link "Timesheets" at bounding box center [289, 270] width 63 height 14
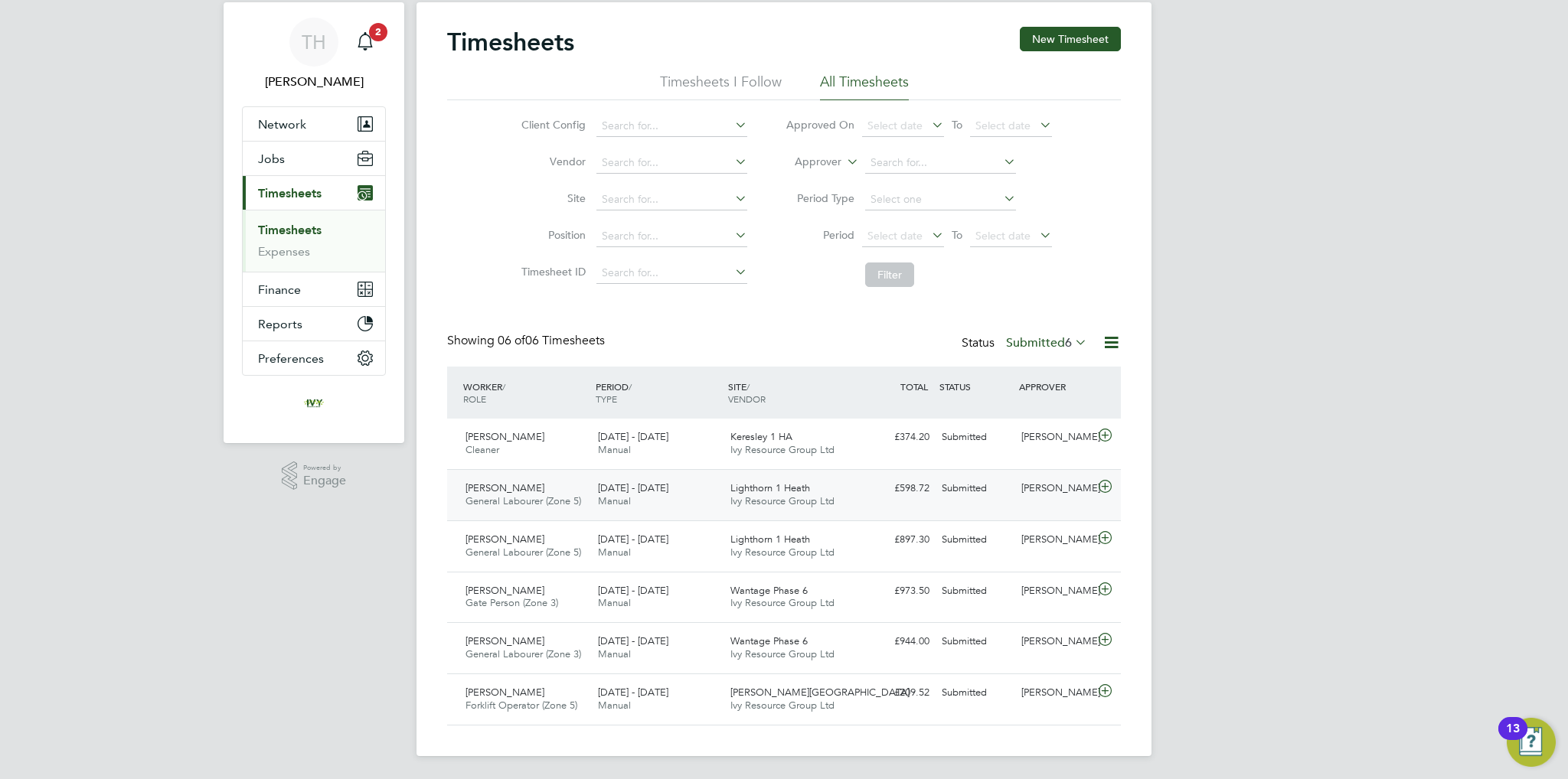
click at [1114, 491] on icon at bounding box center [1105, 487] width 19 height 12
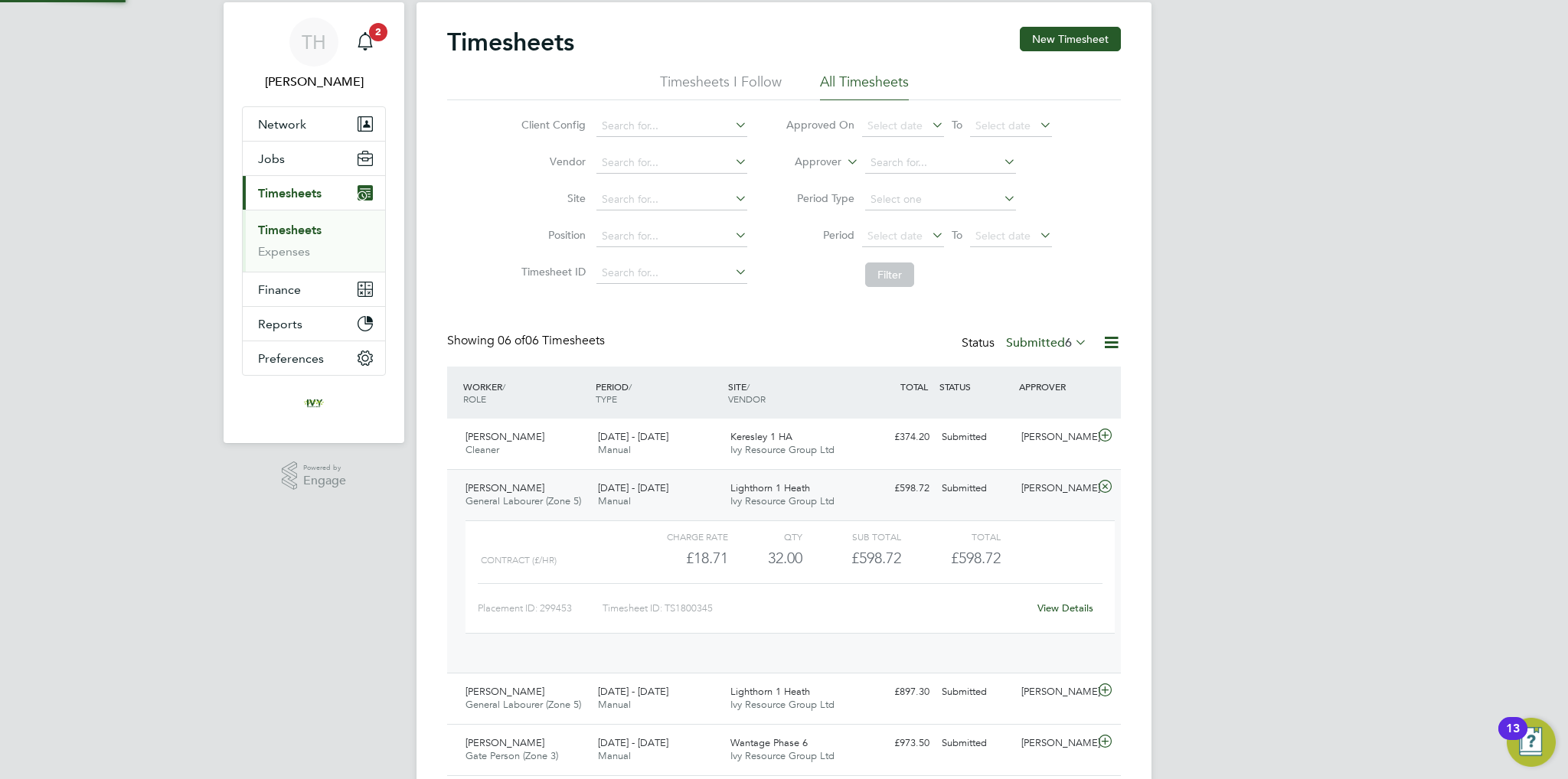
scroll to position [25, 149]
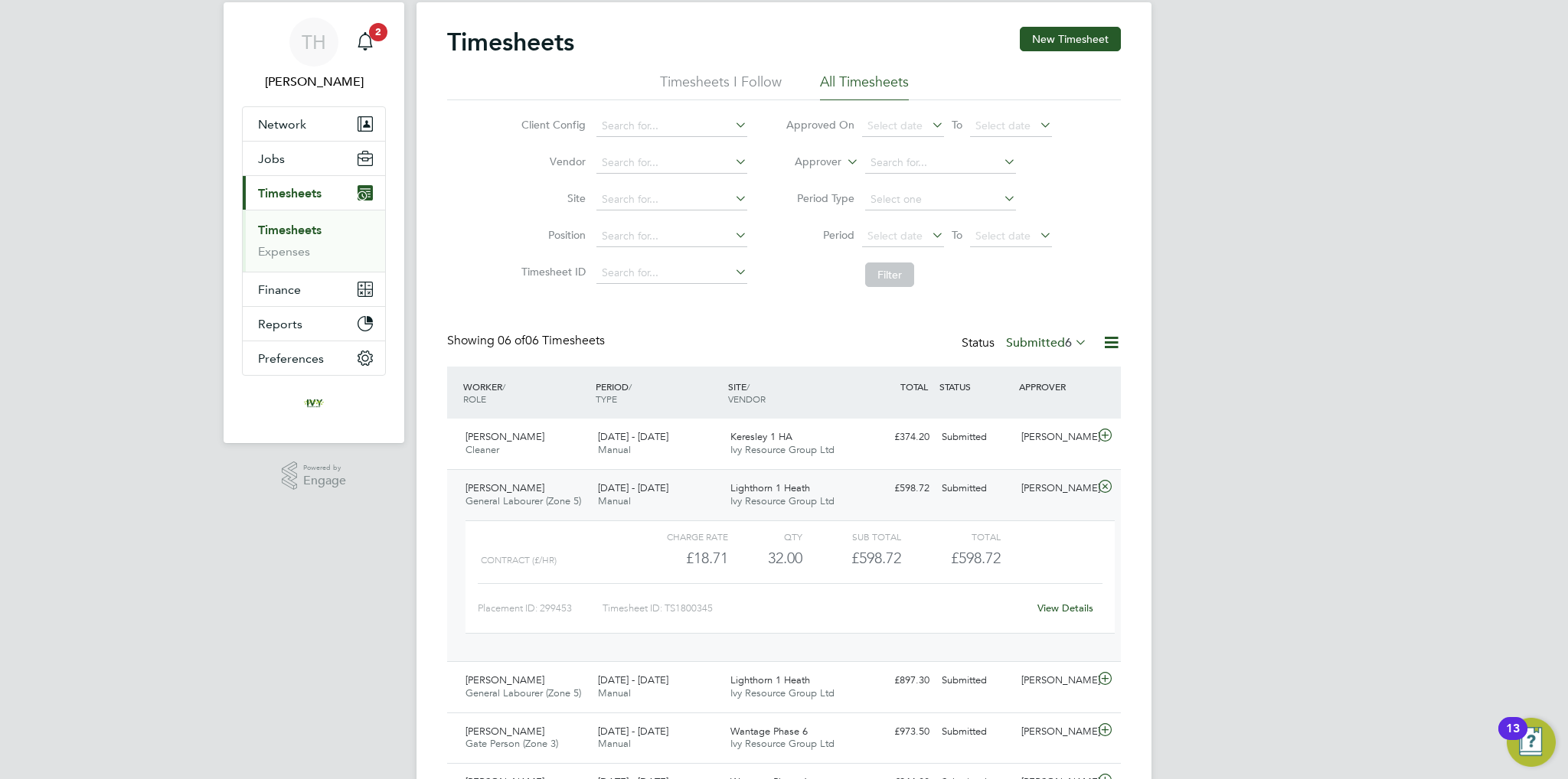
click at [777, 554] on div "32.00" at bounding box center [765, 559] width 74 height 25
click at [820, 546] on div "£598.72" at bounding box center [851, 559] width 99 height 25
click at [788, 560] on div "32.00" at bounding box center [765, 559] width 74 height 25
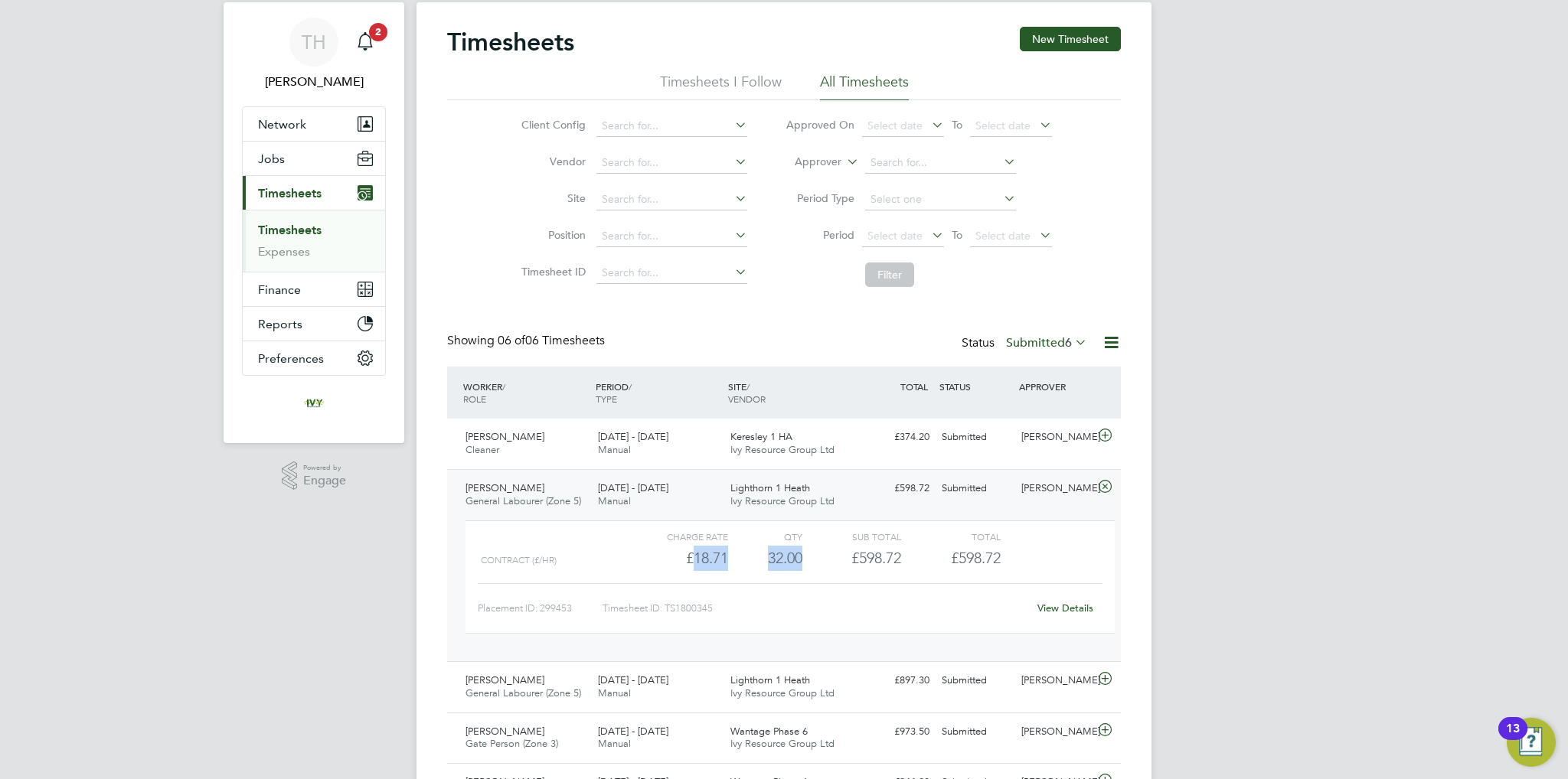
click at [788, 560] on div "32.00" at bounding box center [765, 559] width 74 height 25
click at [794, 555] on div "32.00" at bounding box center [765, 559] width 74 height 25
click at [797, 561] on div "32.00" at bounding box center [765, 559] width 74 height 25
click at [790, 557] on div "32.00" at bounding box center [765, 559] width 74 height 25
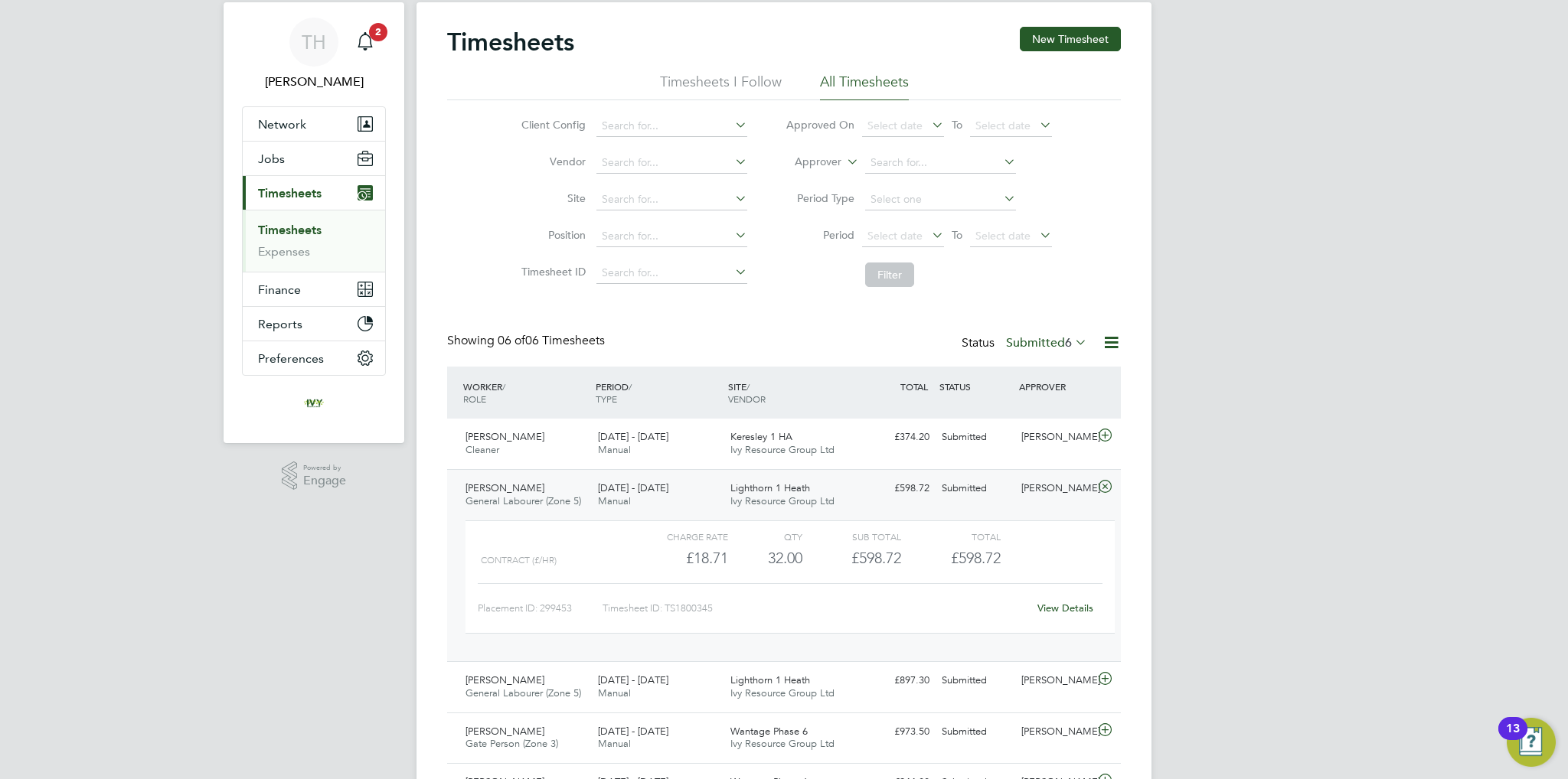
click at [804, 558] on div "£598.72" at bounding box center [851, 559] width 99 height 25
click at [787, 558] on div "32.00" at bounding box center [765, 559] width 74 height 25
click at [797, 554] on div "32.00" at bounding box center [765, 559] width 74 height 25
click at [799, 557] on div "32.00" at bounding box center [765, 559] width 74 height 25
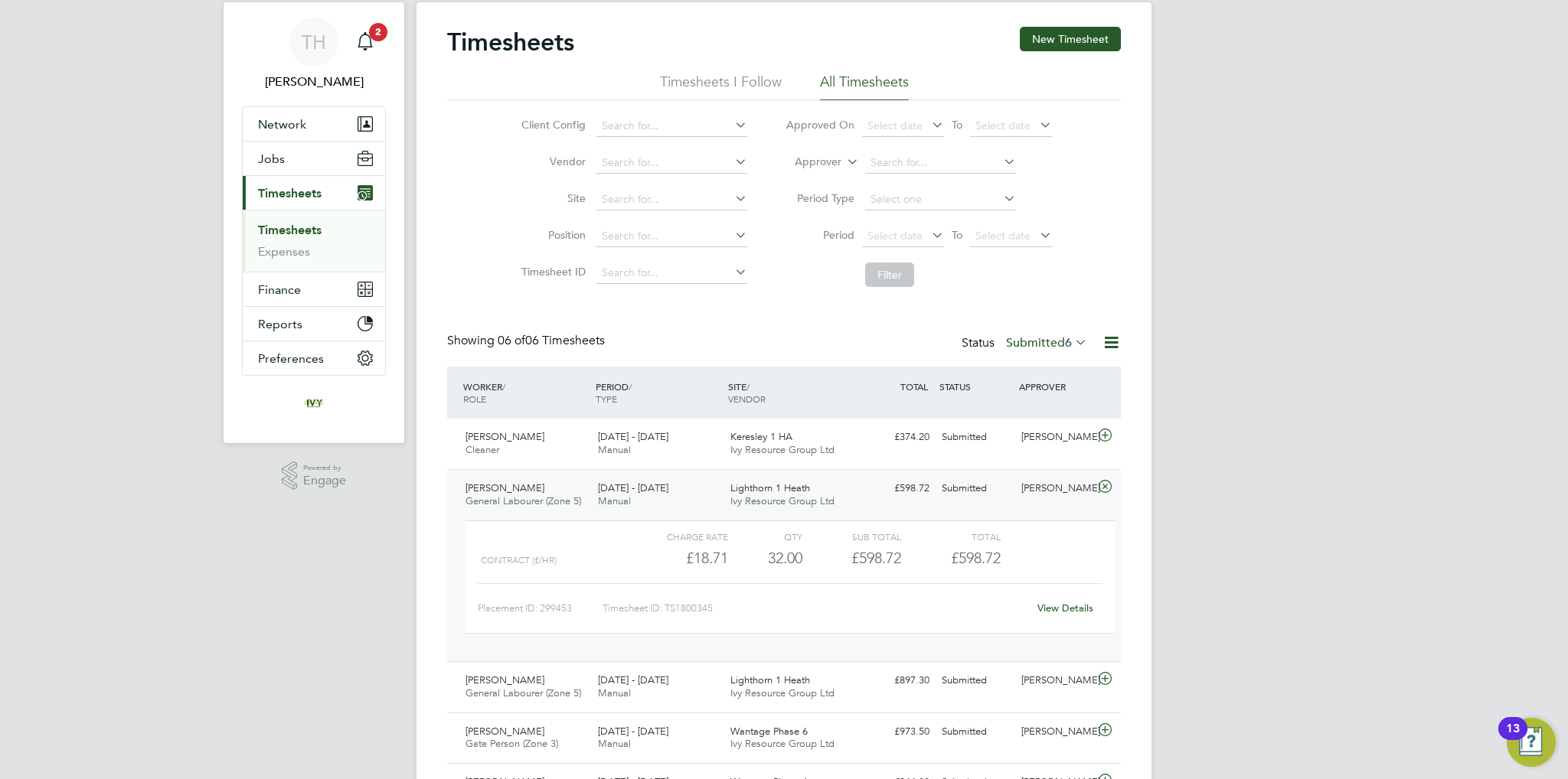
click at [799, 557] on div "32.00" at bounding box center [765, 559] width 74 height 25
click at [794, 560] on div "32.00" at bounding box center [765, 559] width 74 height 25
click at [810, 557] on div "£598.72" at bounding box center [851, 559] width 99 height 25
click at [1035, 283] on li "Filter" at bounding box center [919, 275] width 305 height 40
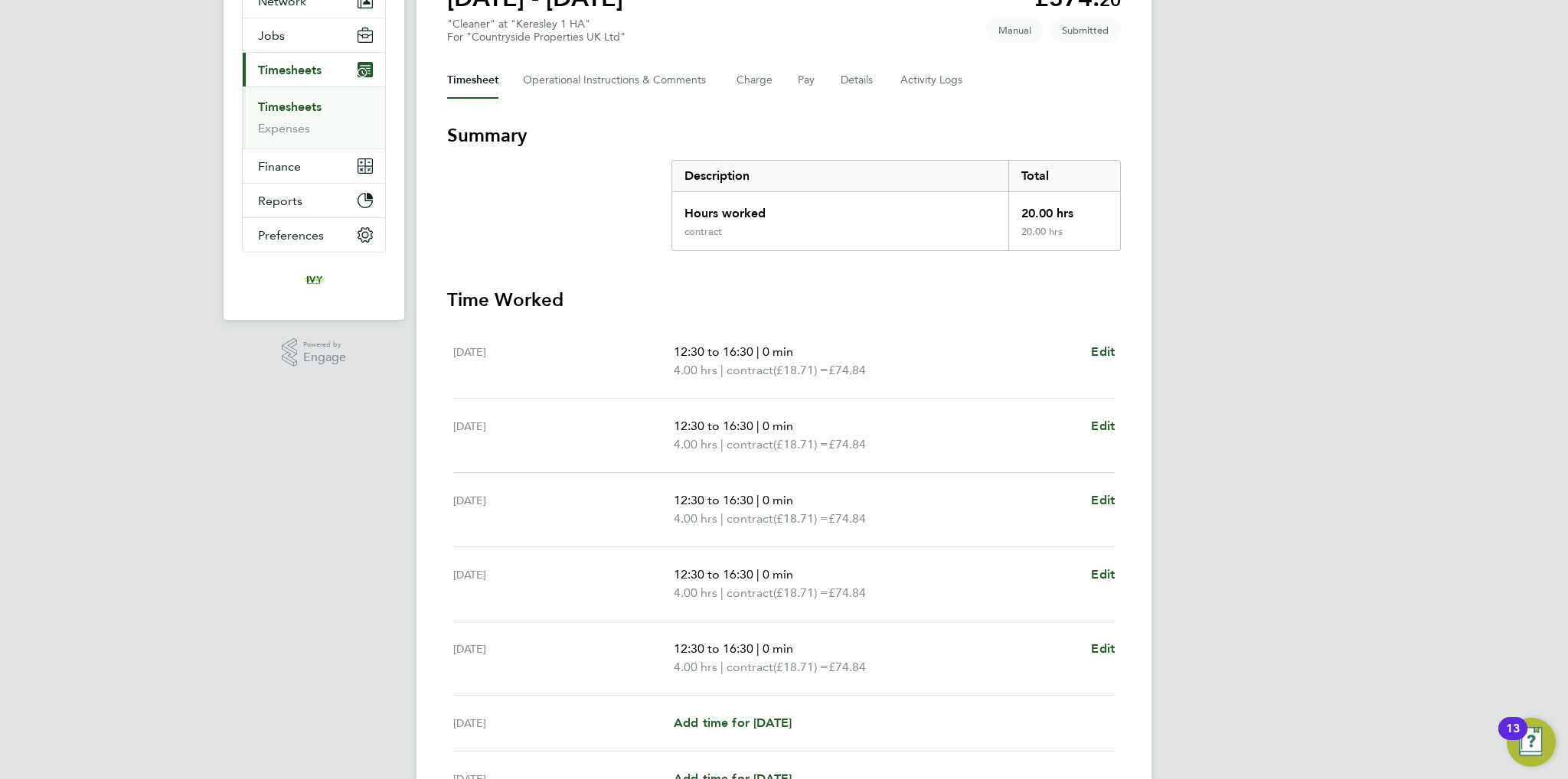
scroll to position [77, 0]
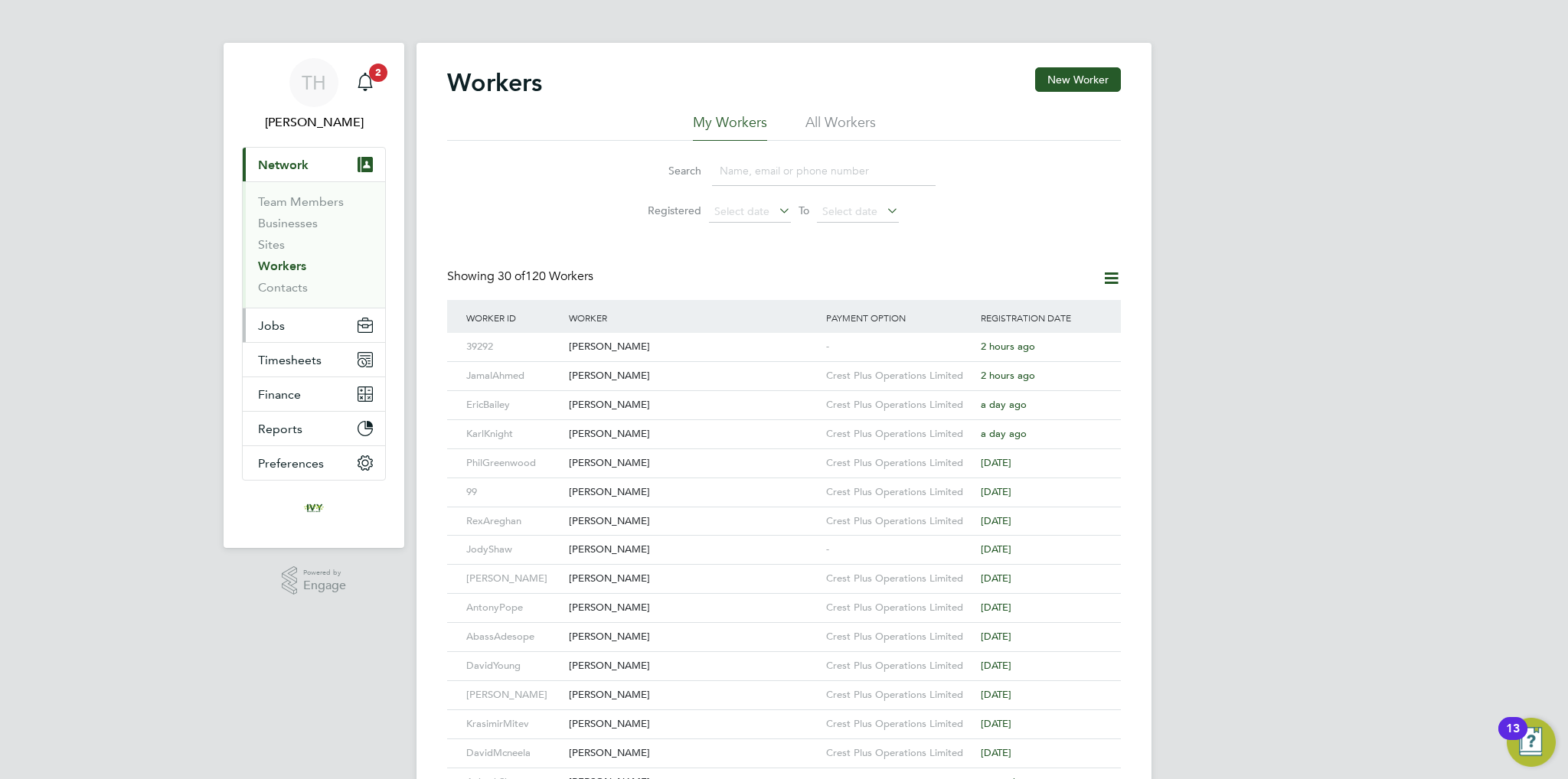
click at [300, 330] on button "Jobs" at bounding box center [313, 325] width 143 height 34
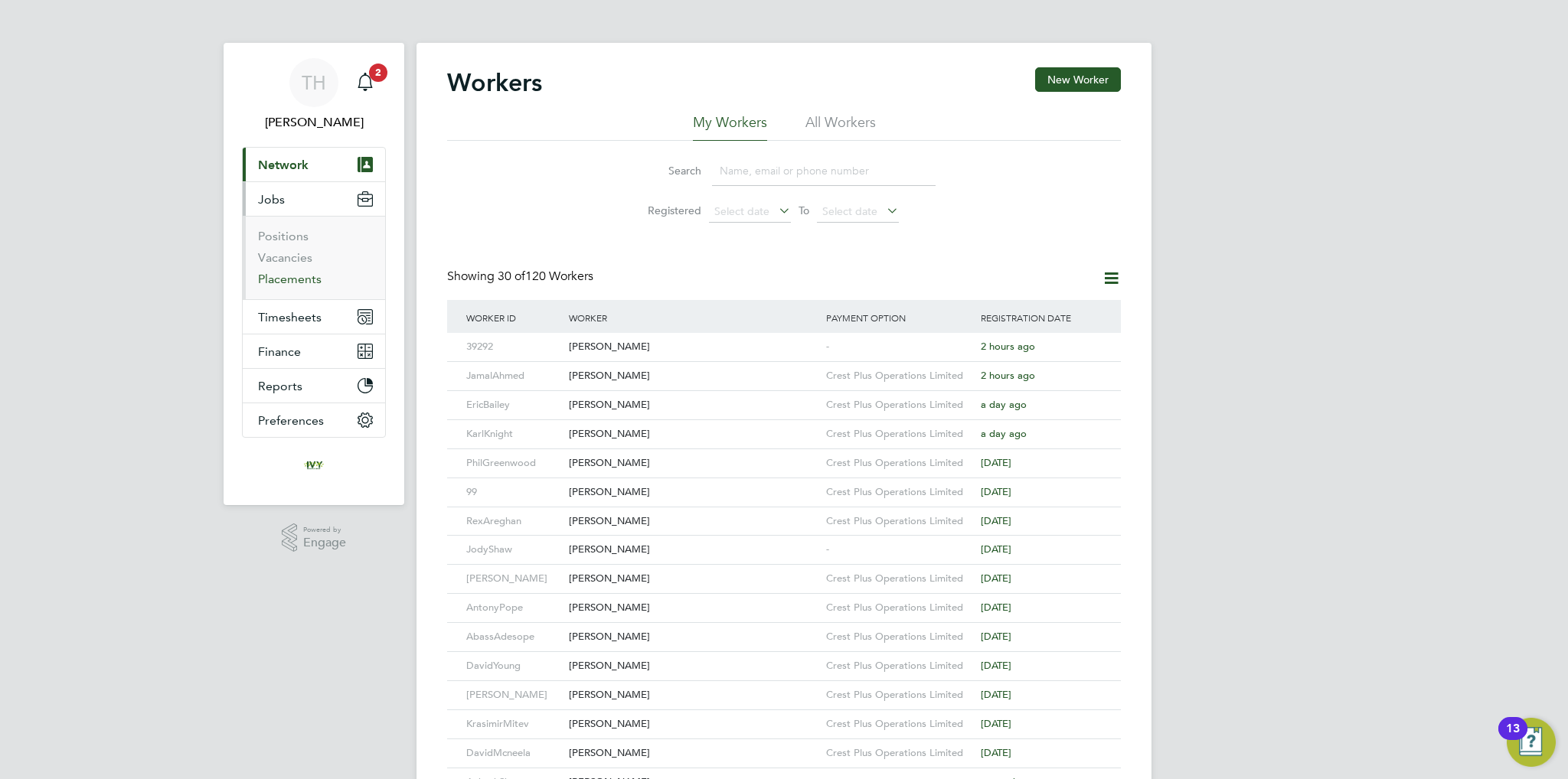
click at [308, 280] on link "Placements" at bounding box center [289, 279] width 63 height 14
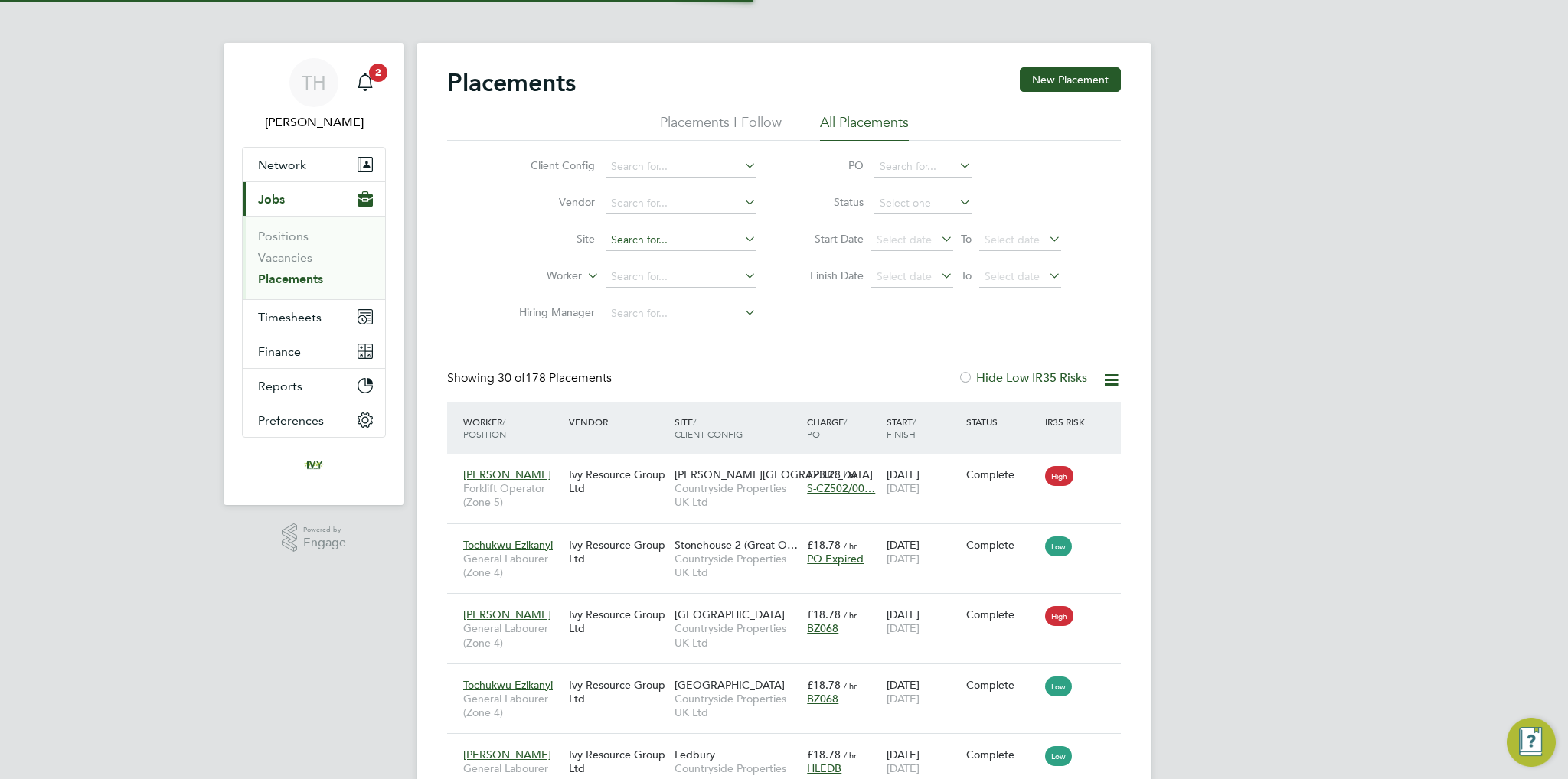
click at [667, 231] on input at bounding box center [680, 241] width 150 height 21
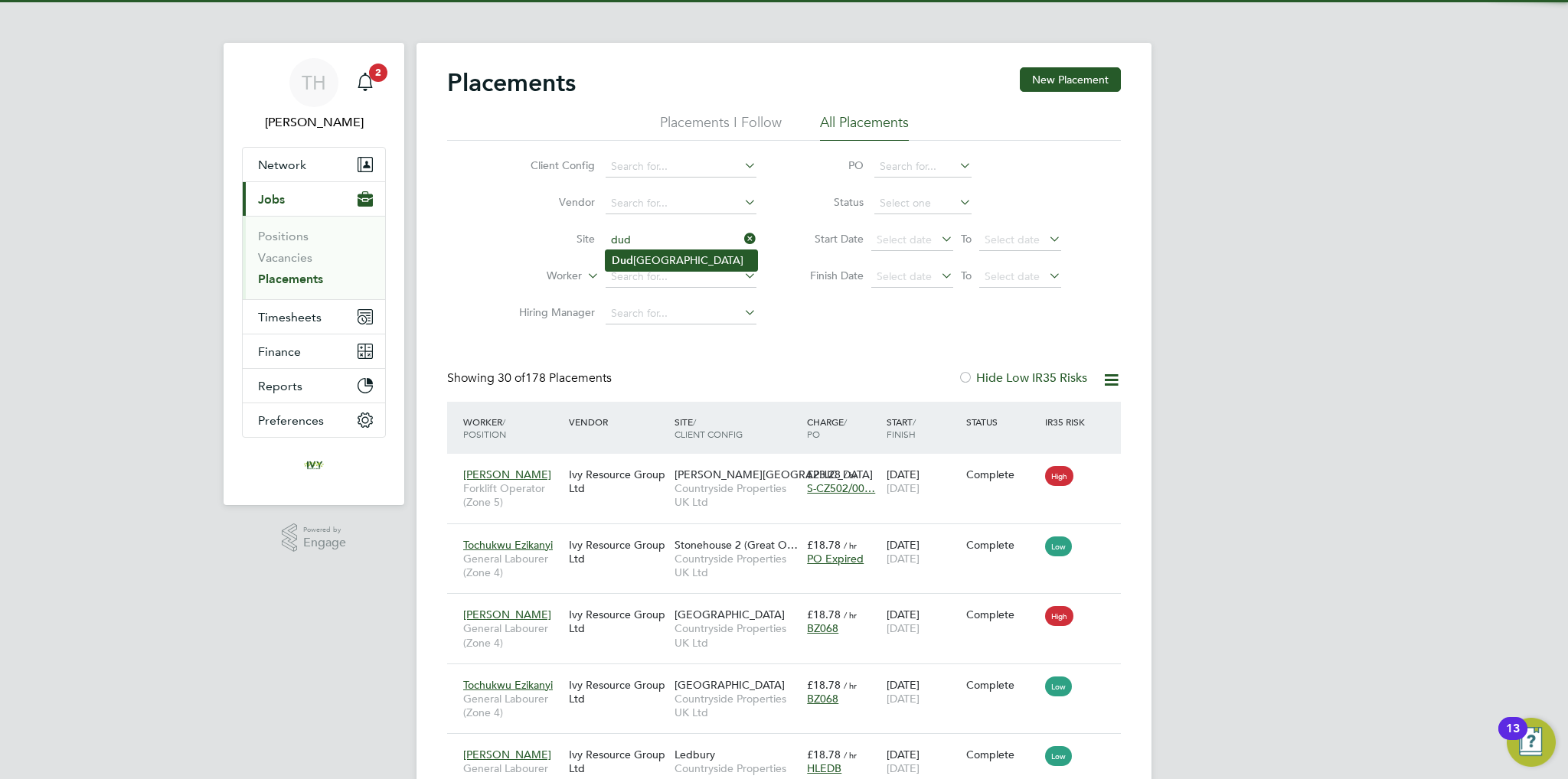
click at [670, 261] on li "[GEOGRAPHIC_DATA]" at bounding box center [681, 261] width 151 height 21
type input "[GEOGRAPHIC_DATA]"
